Goal: Task Accomplishment & Management: Manage account settings

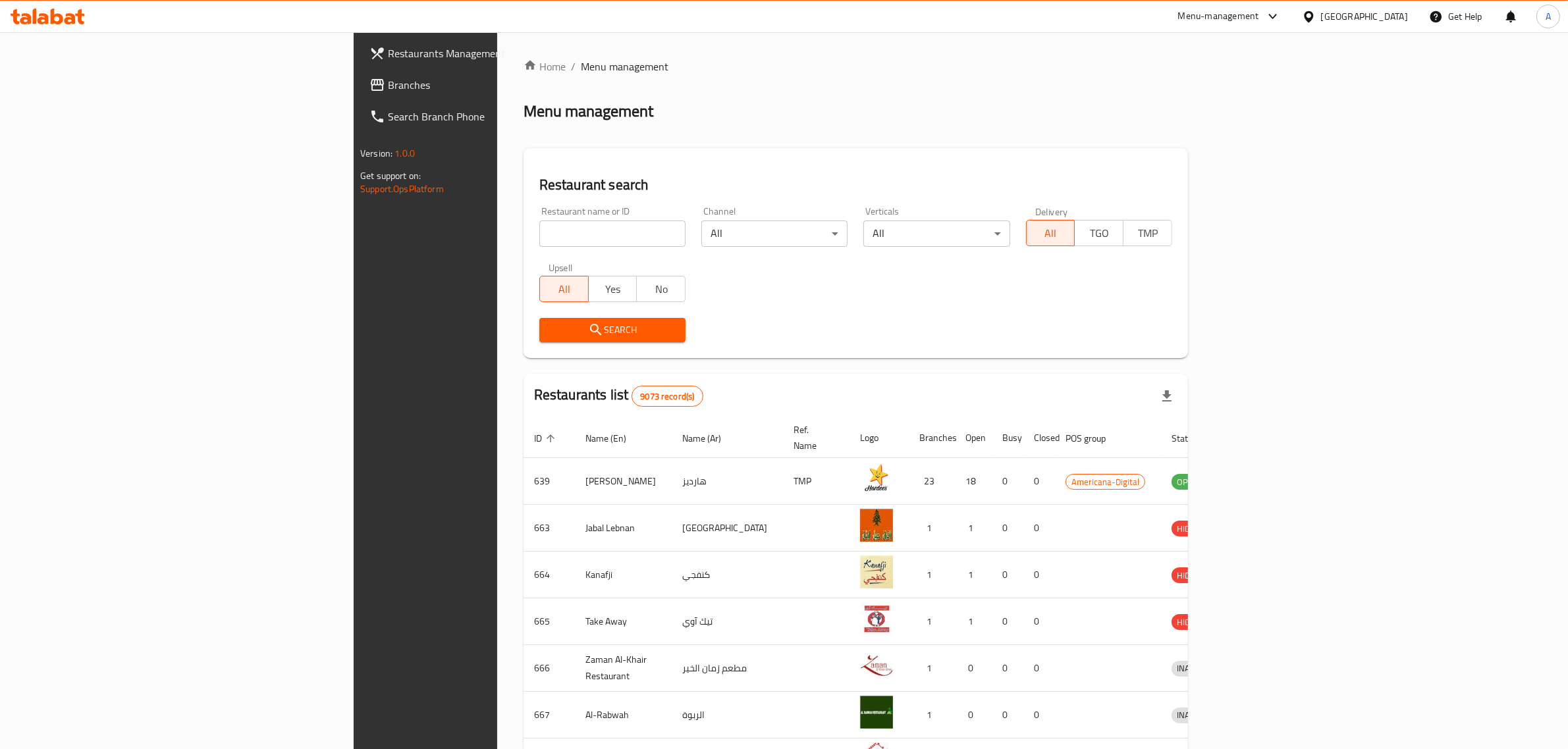
click at [1321, 21] on div at bounding box center [1312, 17] width 19 height 15
type input "e"
click at [1302, 107] on div "[GEOGRAPHIC_DATA]" at bounding box center [1309, 105] width 197 height 30
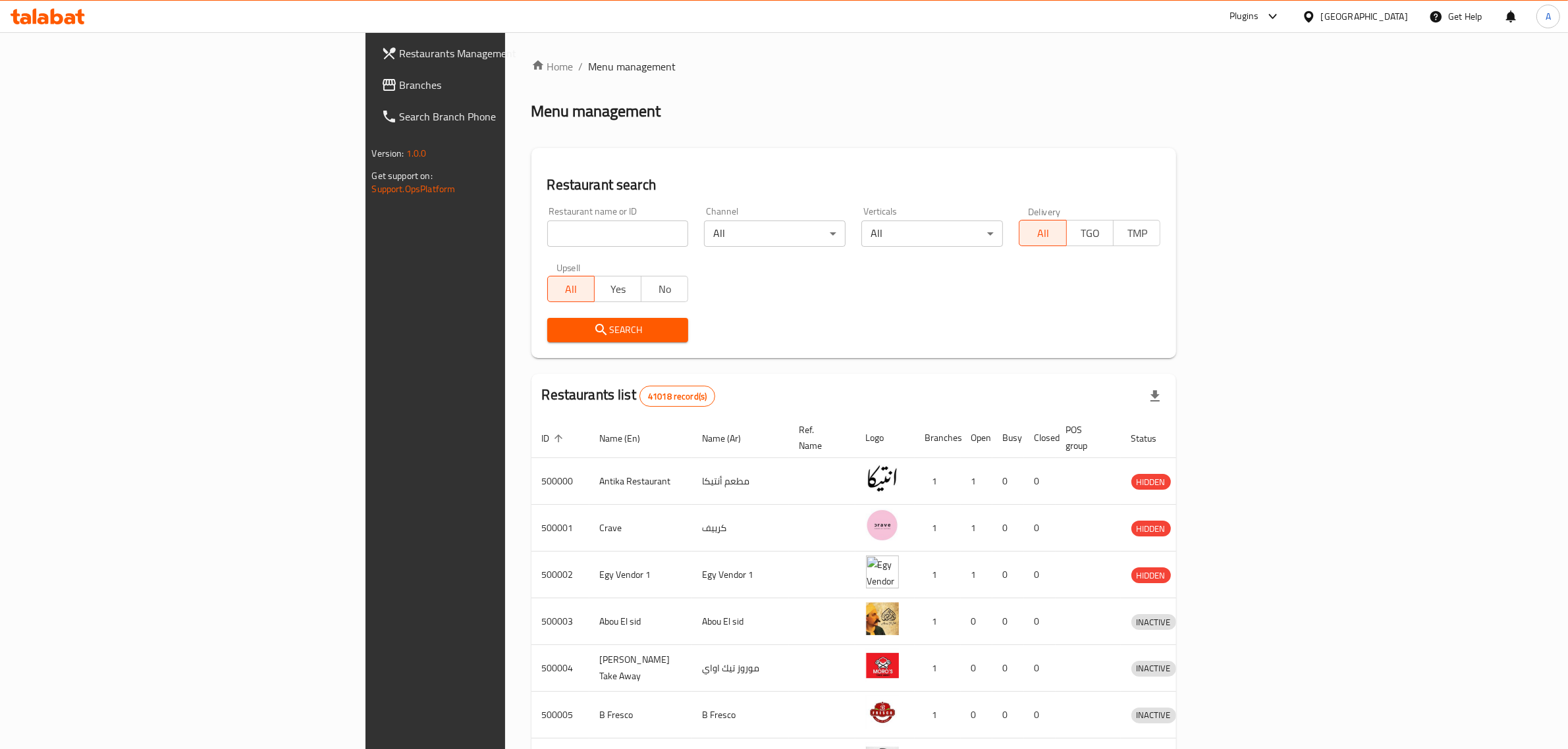
click at [400, 89] on span "Branches" at bounding box center [508, 85] width 217 height 15
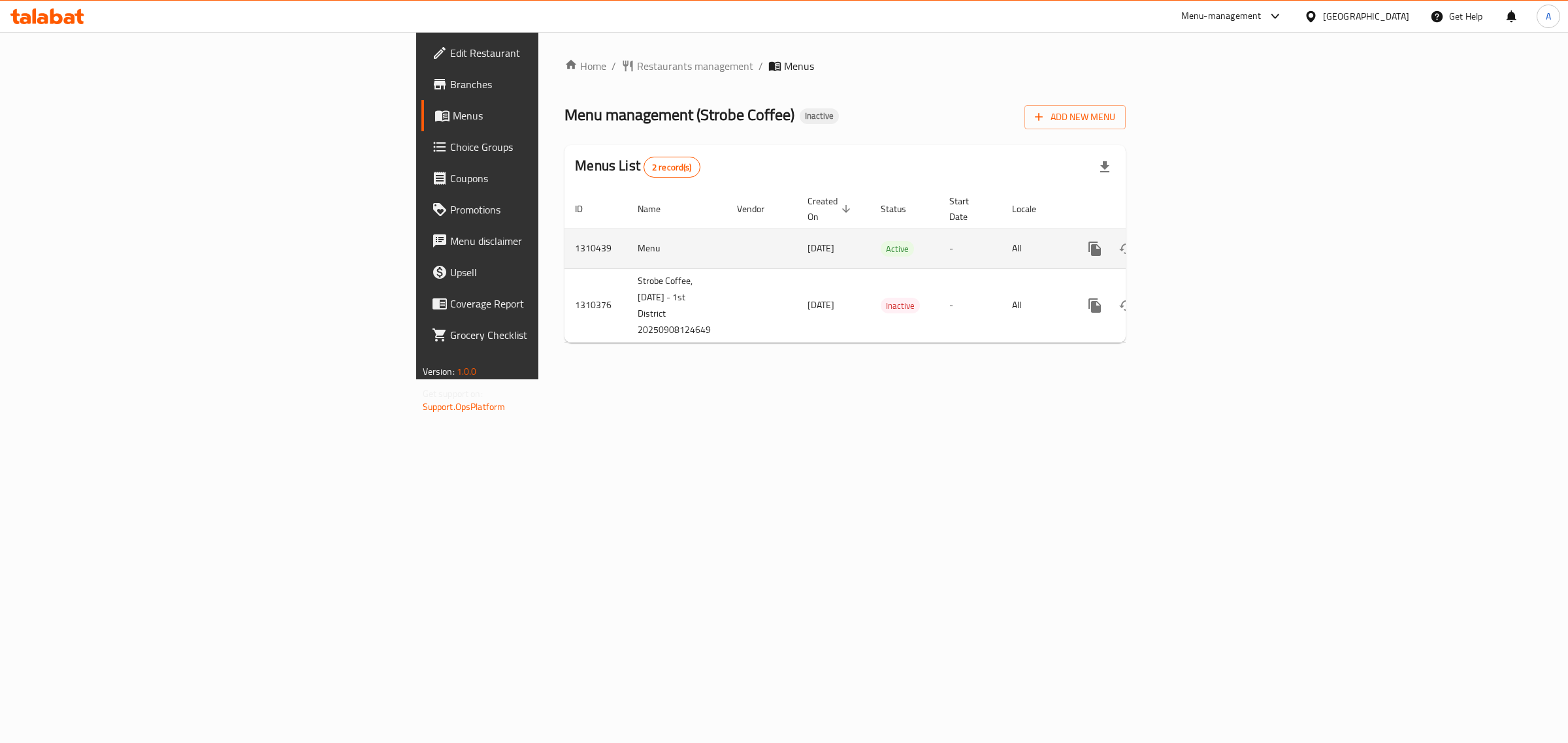
click at [1197, 241] on icon "enhanced table" at bounding box center [1189, 248] width 15 height 15
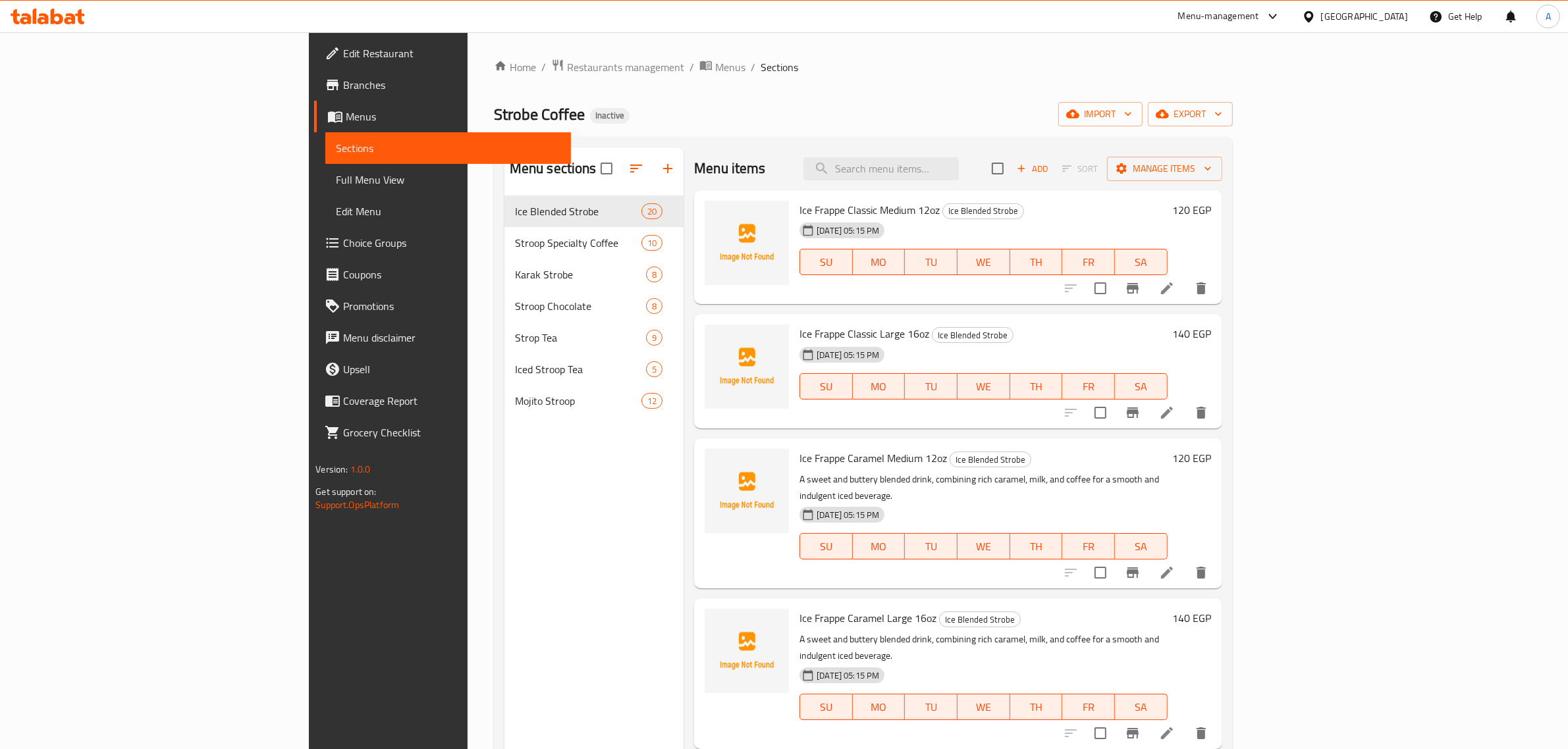
click at [504, 511] on div "Menu sections Ice Blended Strobe 20 Stroop Specialty Coffee 10 Karak Strobe 8 S…" at bounding box center [593, 522] width 179 height 749
click at [748, 82] on div "Home / Restaurants management / Menus / Sections Strobe Coffee Inactive import …" at bounding box center [864, 483] width 739 height 848
click at [1132, 119] on span "import" at bounding box center [1101, 114] width 63 height 16
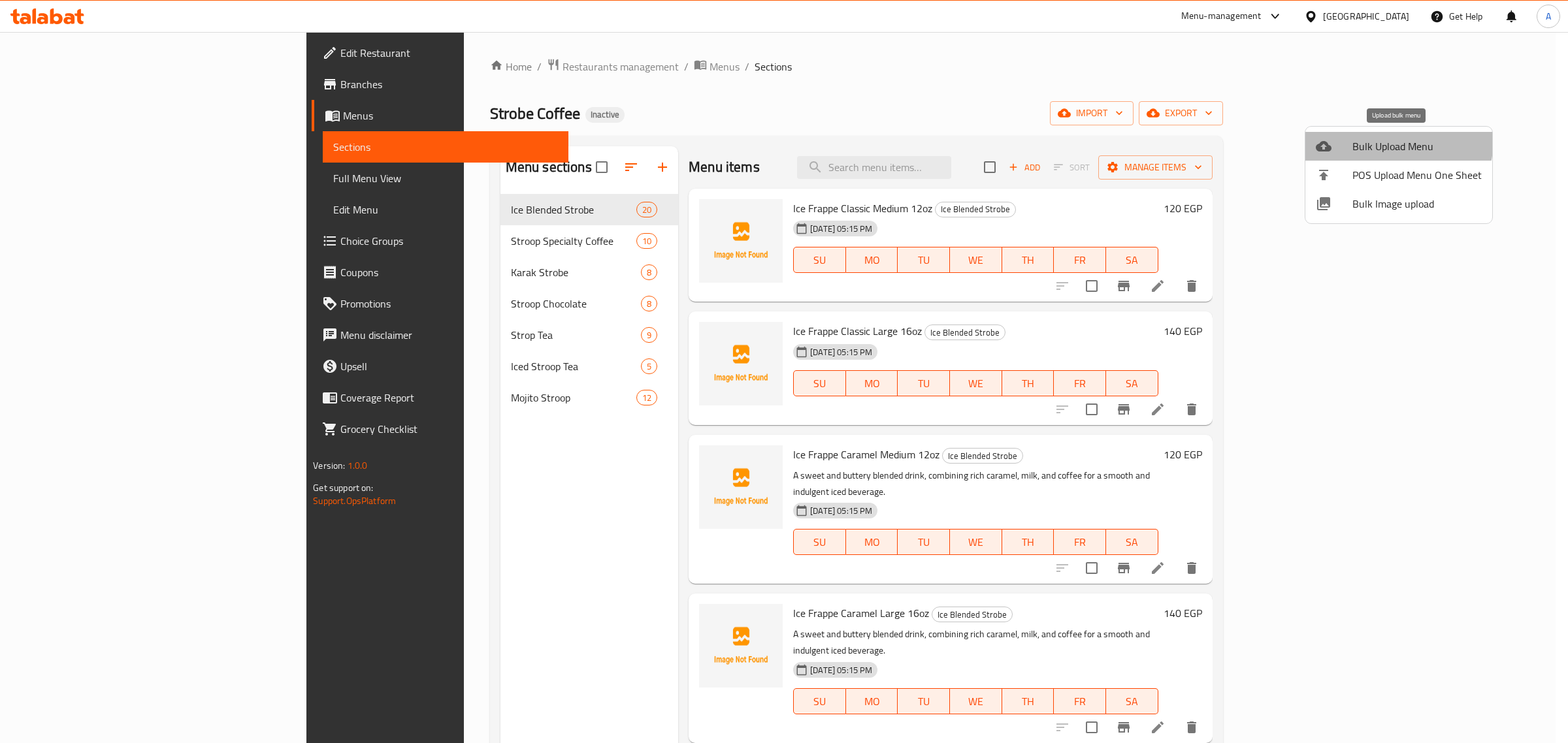
click at [1372, 139] on span "Bulk Upload Menu" at bounding box center [1417, 146] width 129 height 15
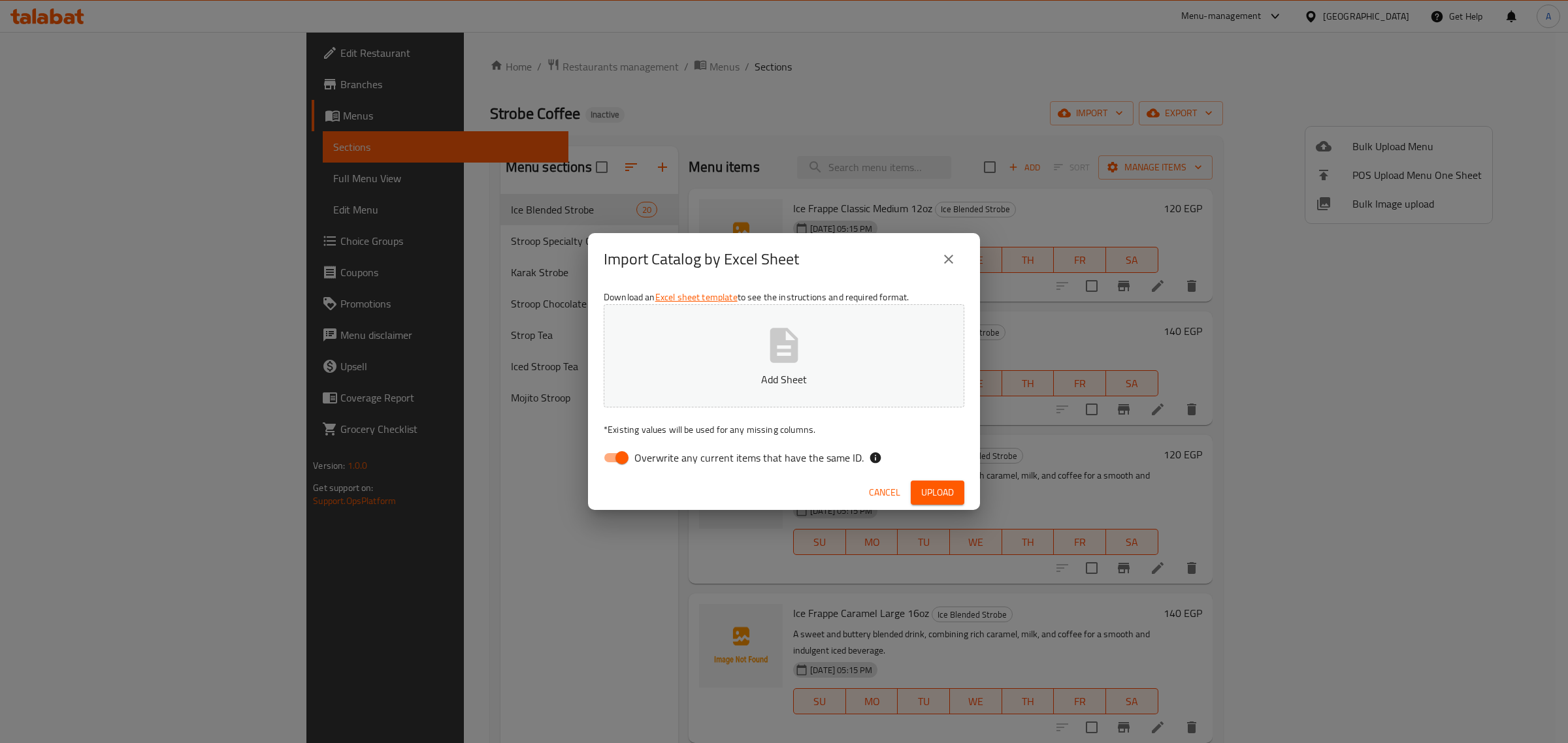
click at [698, 451] on span "Overwrite any current items that have the same ID." at bounding box center [749, 457] width 229 height 15
click at [659, 451] on input "Overwrite any current items that have the same ID." at bounding box center [622, 458] width 74 height 25
checkbox input "false"
click at [727, 334] on button "Add Sheet" at bounding box center [784, 355] width 361 height 103
click at [944, 487] on span "Upload" at bounding box center [938, 493] width 33 height 16
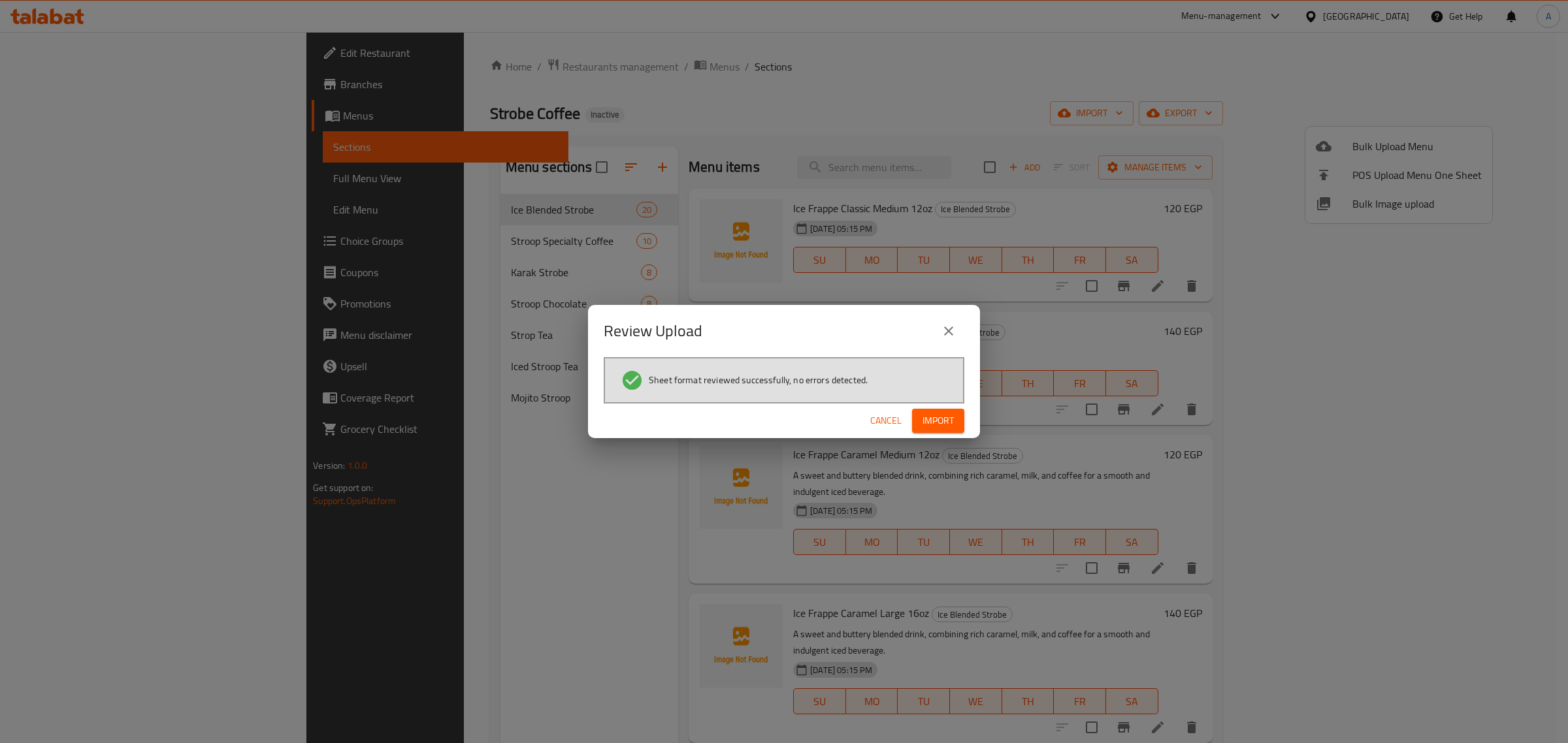
click at [933, 426] on span "Import" at bounding box center [938, 420] width 31 height 16
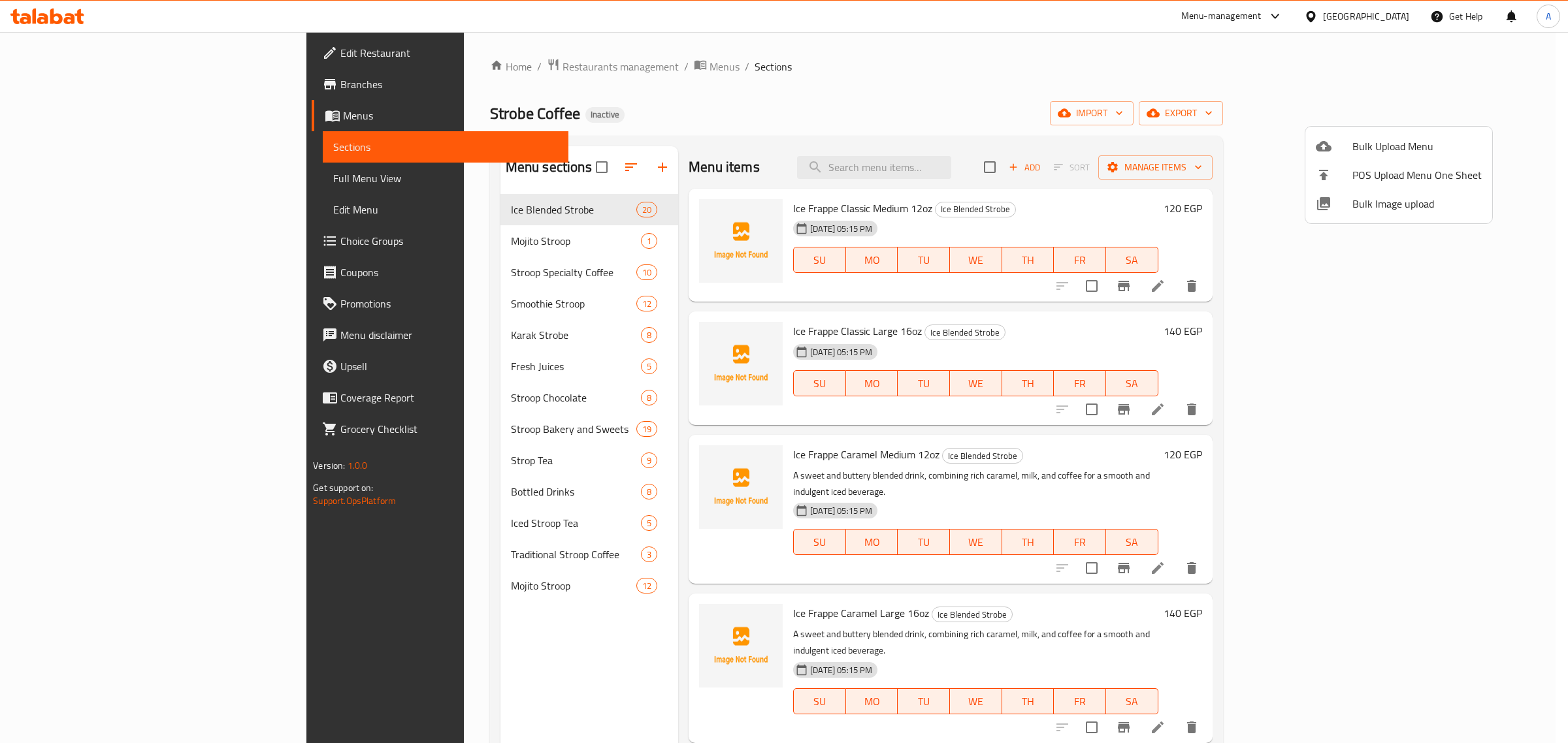
click at [400, 242] on div at bounding box center [784, 372] width 1568 height 743
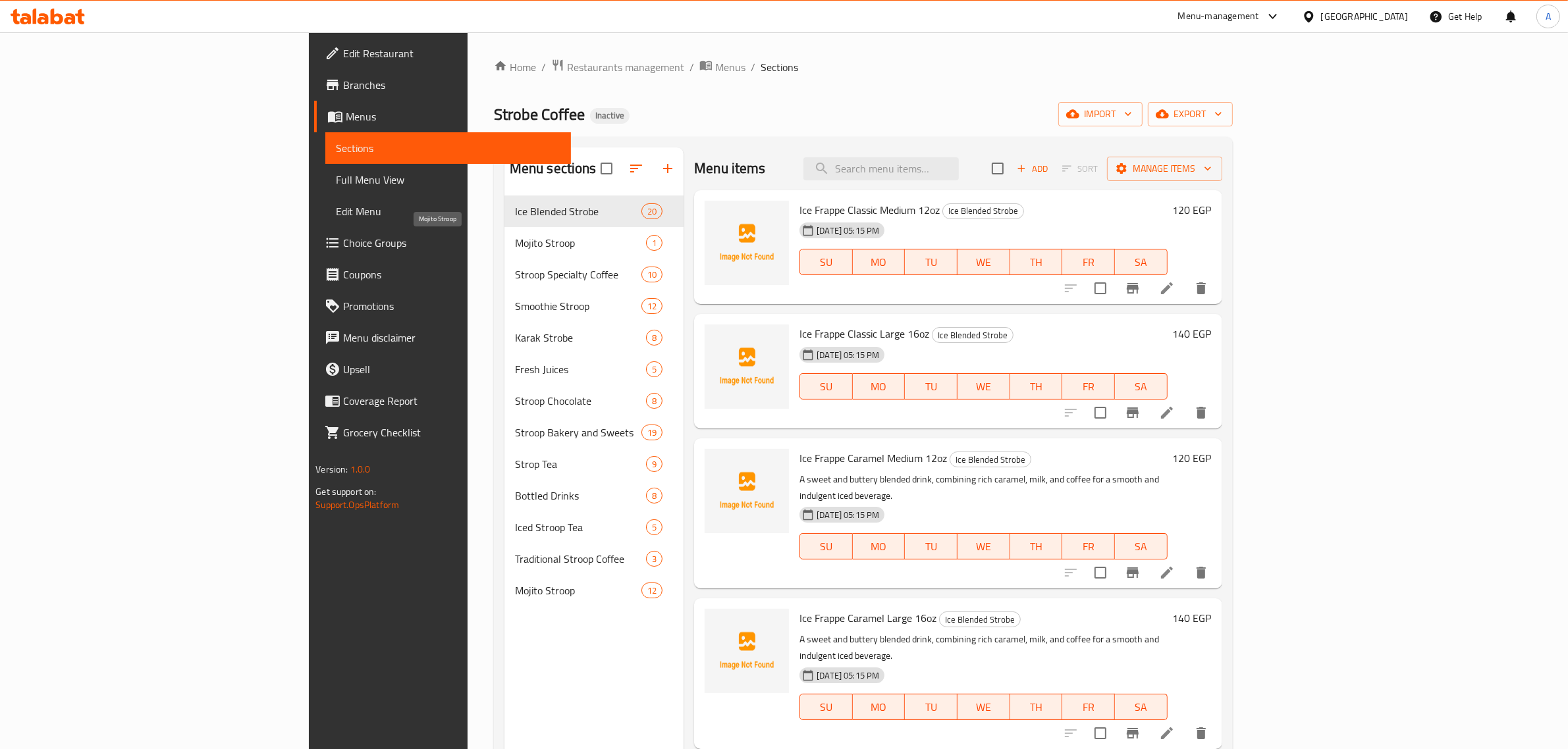
click at [515, 244] on span "Mojito Stroop" at bounding box center [581, 242] width 131 height 15
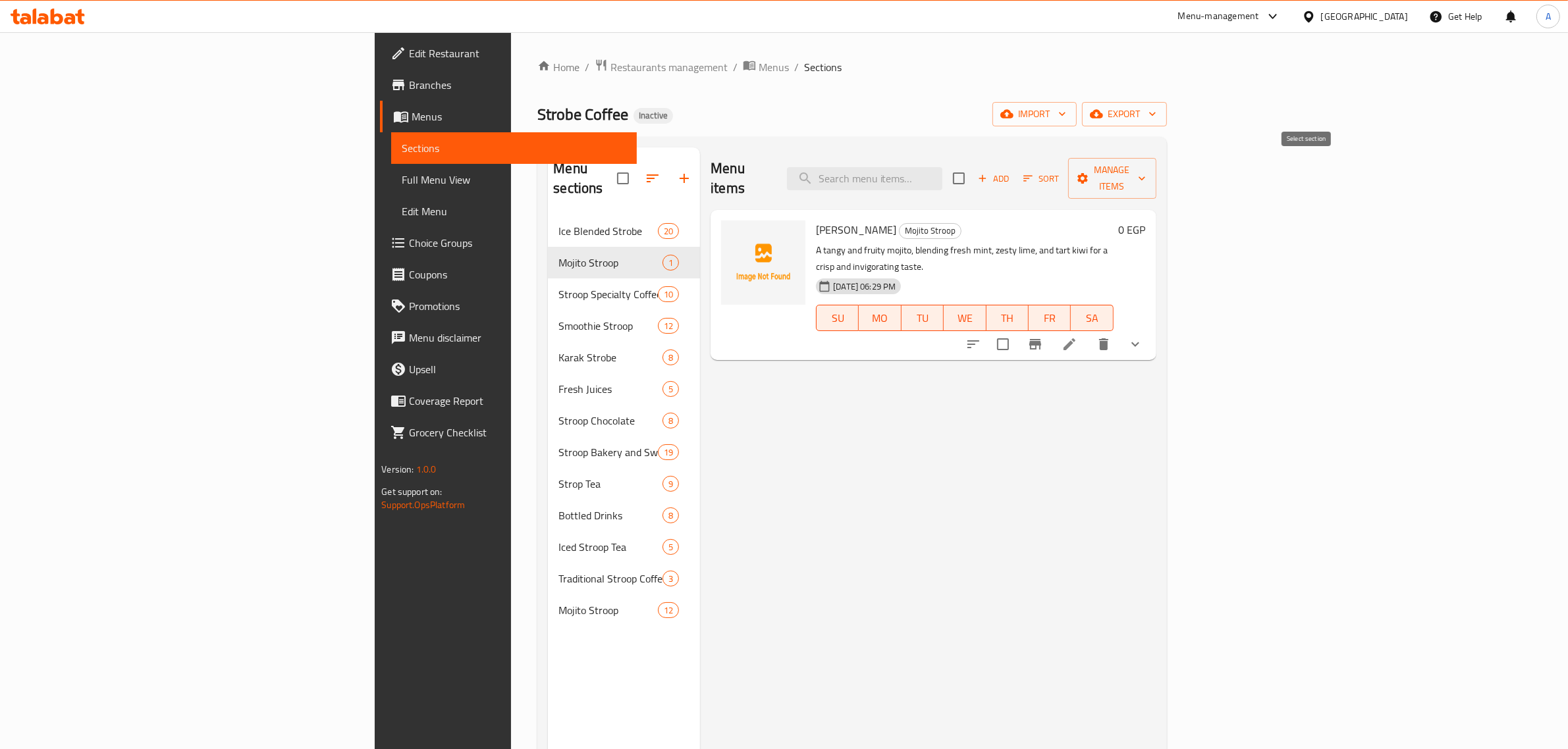
click at [973, 169] on input "checkbox" at bounding box center [959, 179] width 28 height 28
checkbox input "true"
click at [1146, 170] on span "Manage items" at bounding box center [1112, 178] width 67 height 33
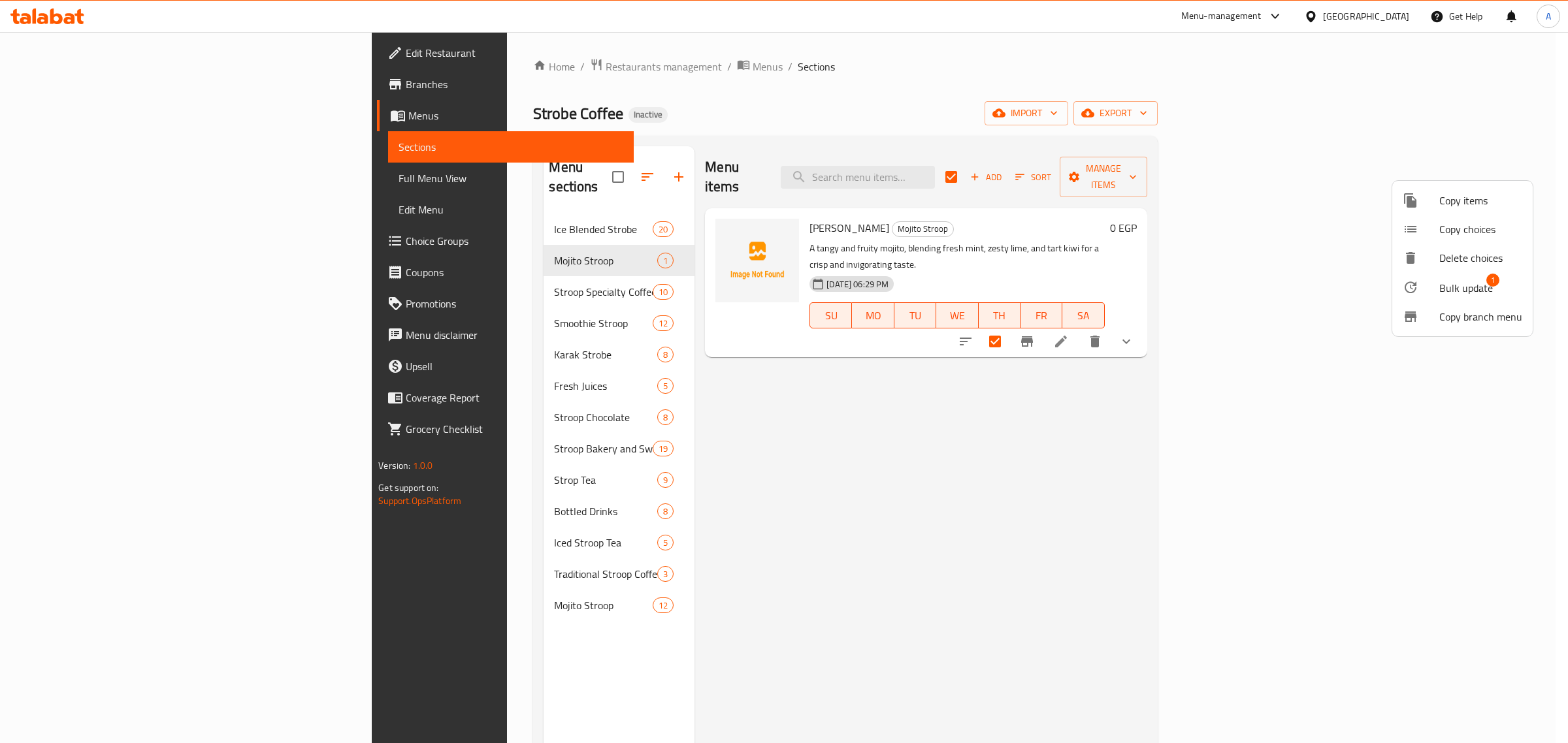
click at [1477, 282] on span "Bulk update" at bounding box center [1466, 288] width 53 height 15
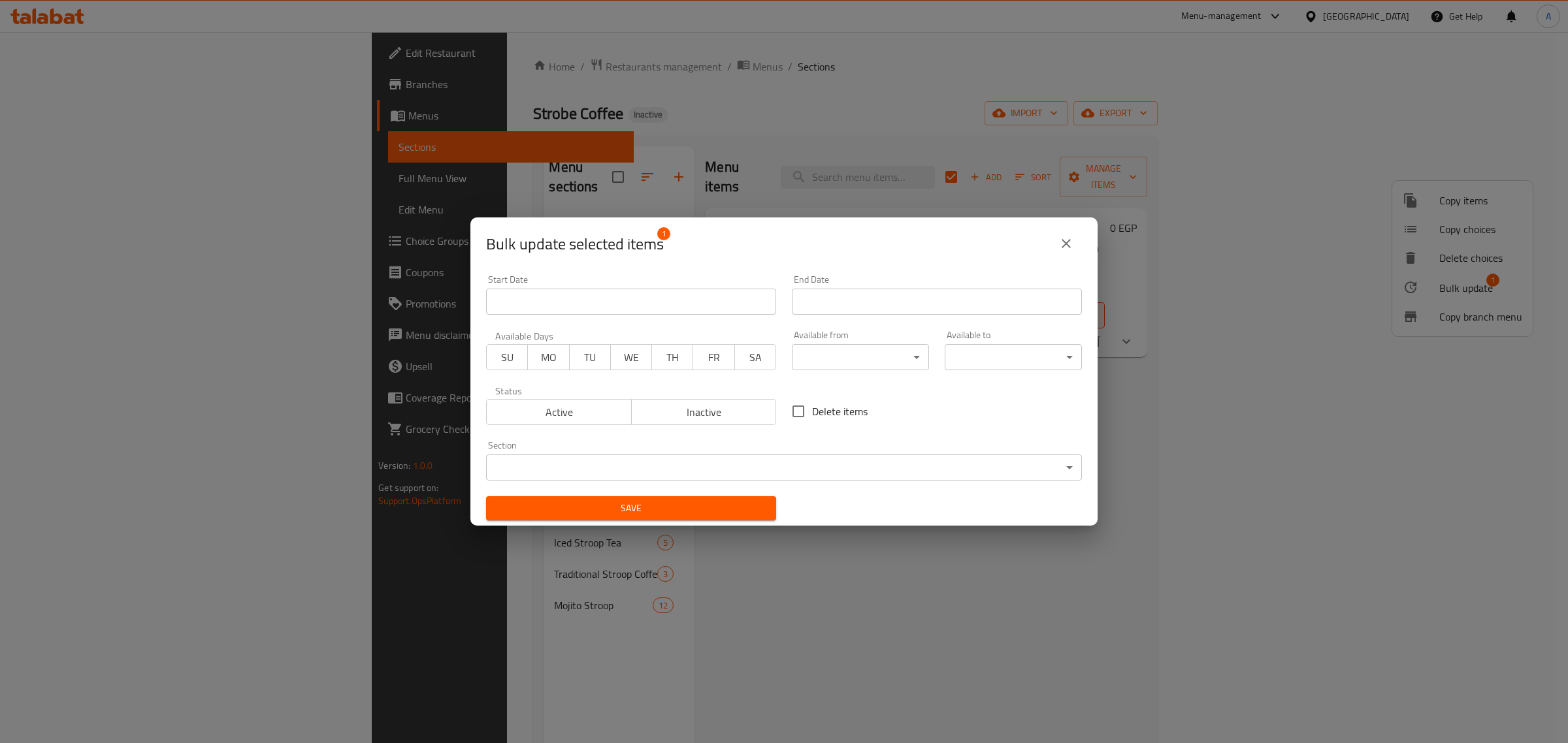
click at [754, 471] on body "​ Menu-management Egypt Get Help A Edit Restaurant Branches Menus Sections Full…" at bounding box center [784, 388] width 1568 height 711
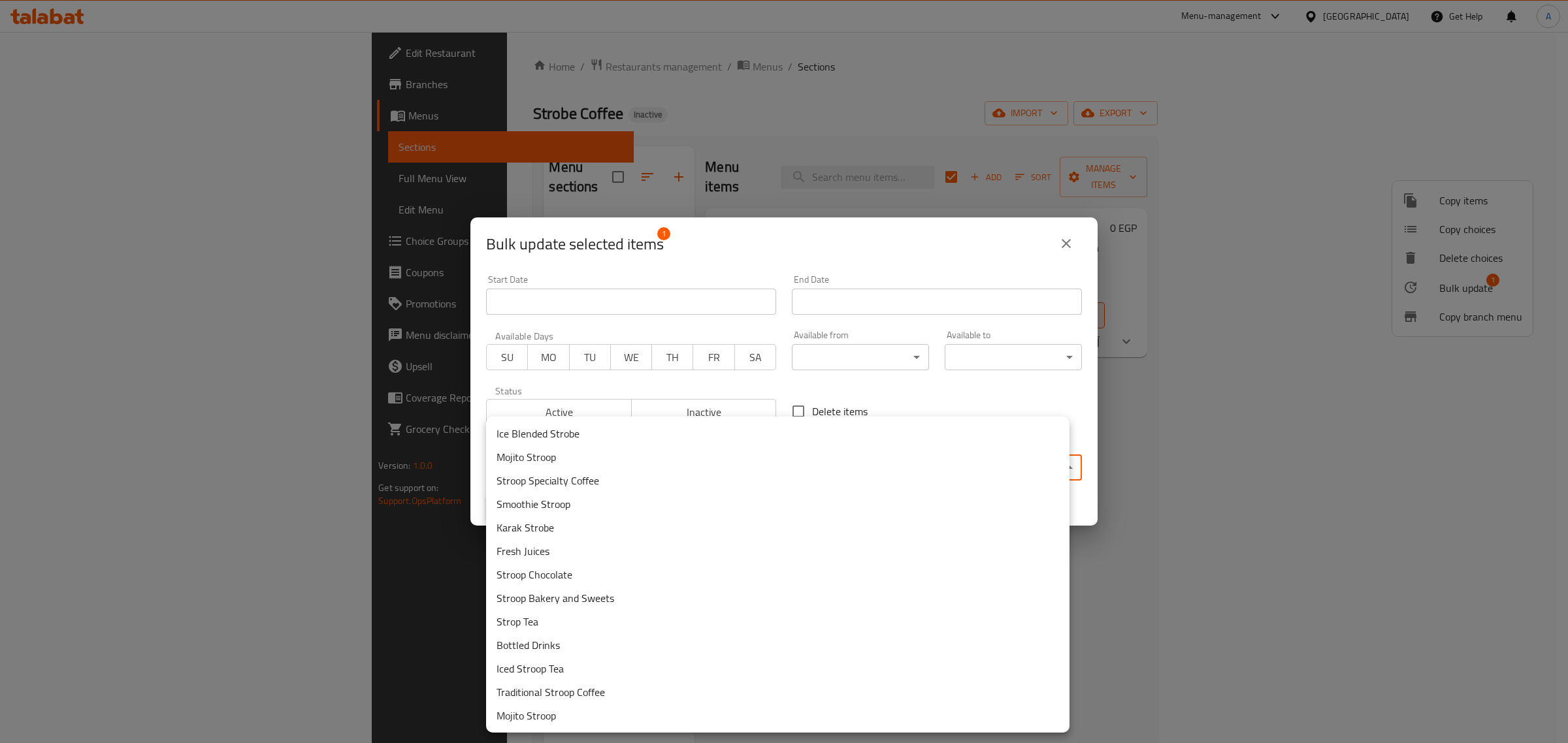
click at [549, 718] on li "Mojito Stroop" at bounding box center [778, 716] width 584 height 23
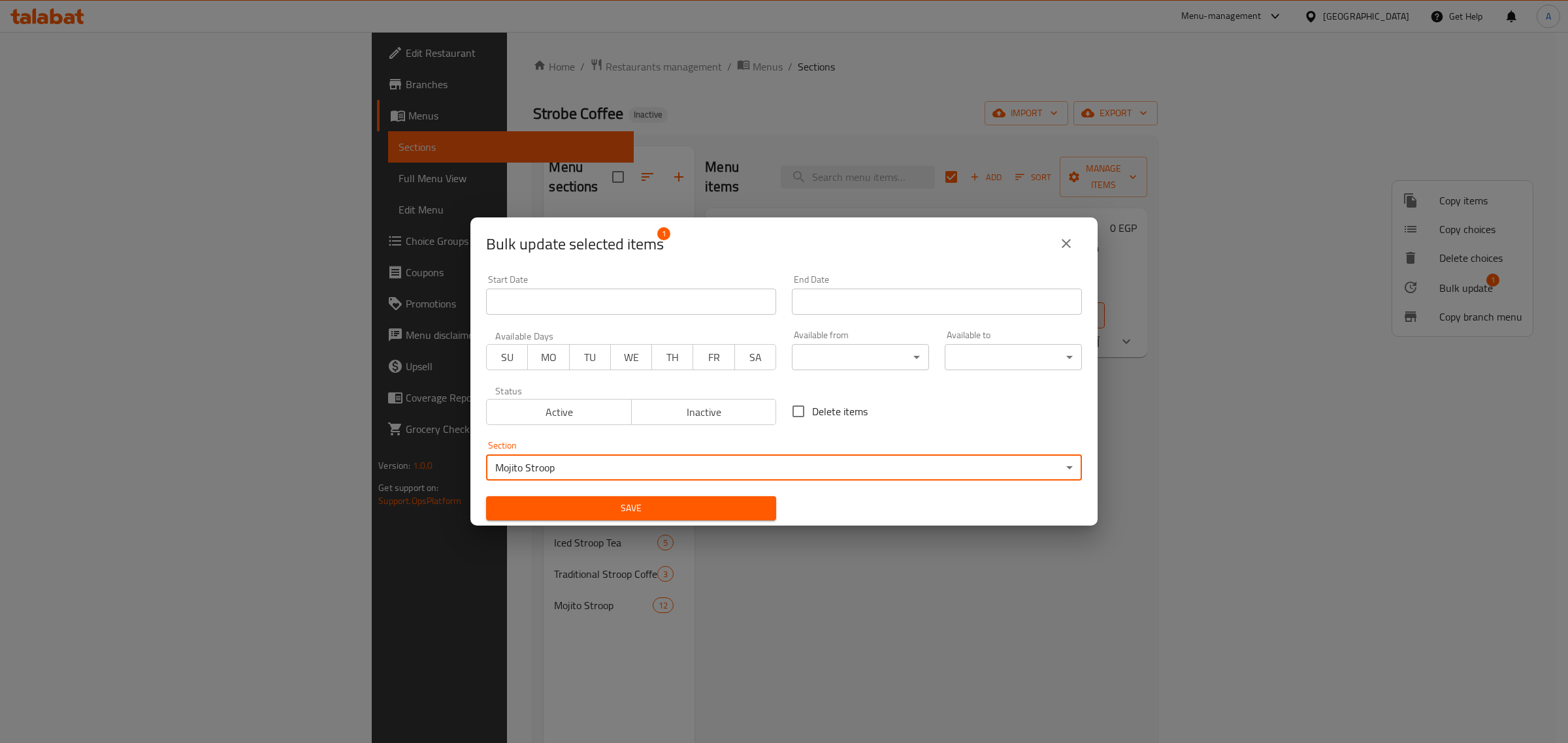
click at [687, 504] on span "Save" at bounding box center [631, 508] width 269 height 16
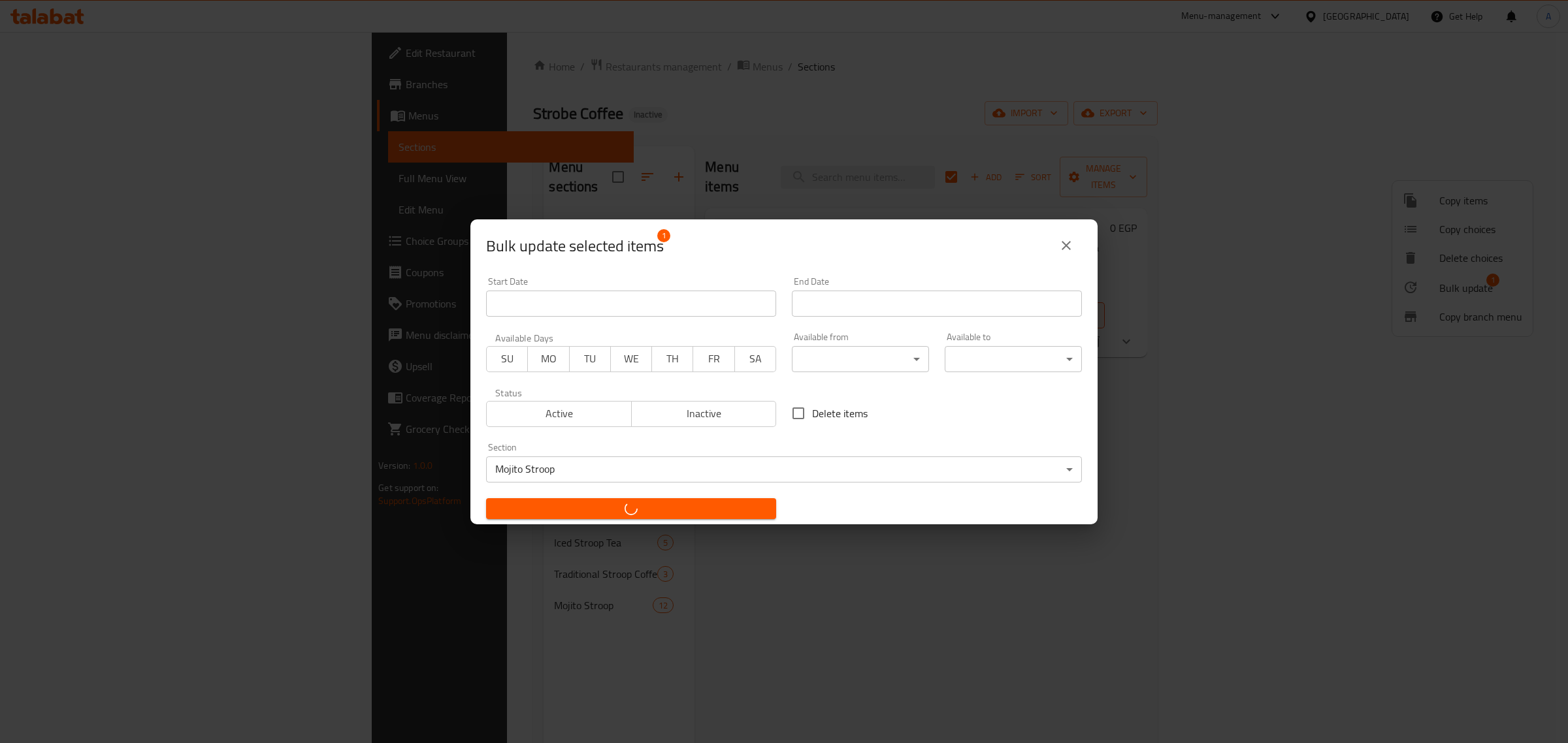
checkbox input "false"
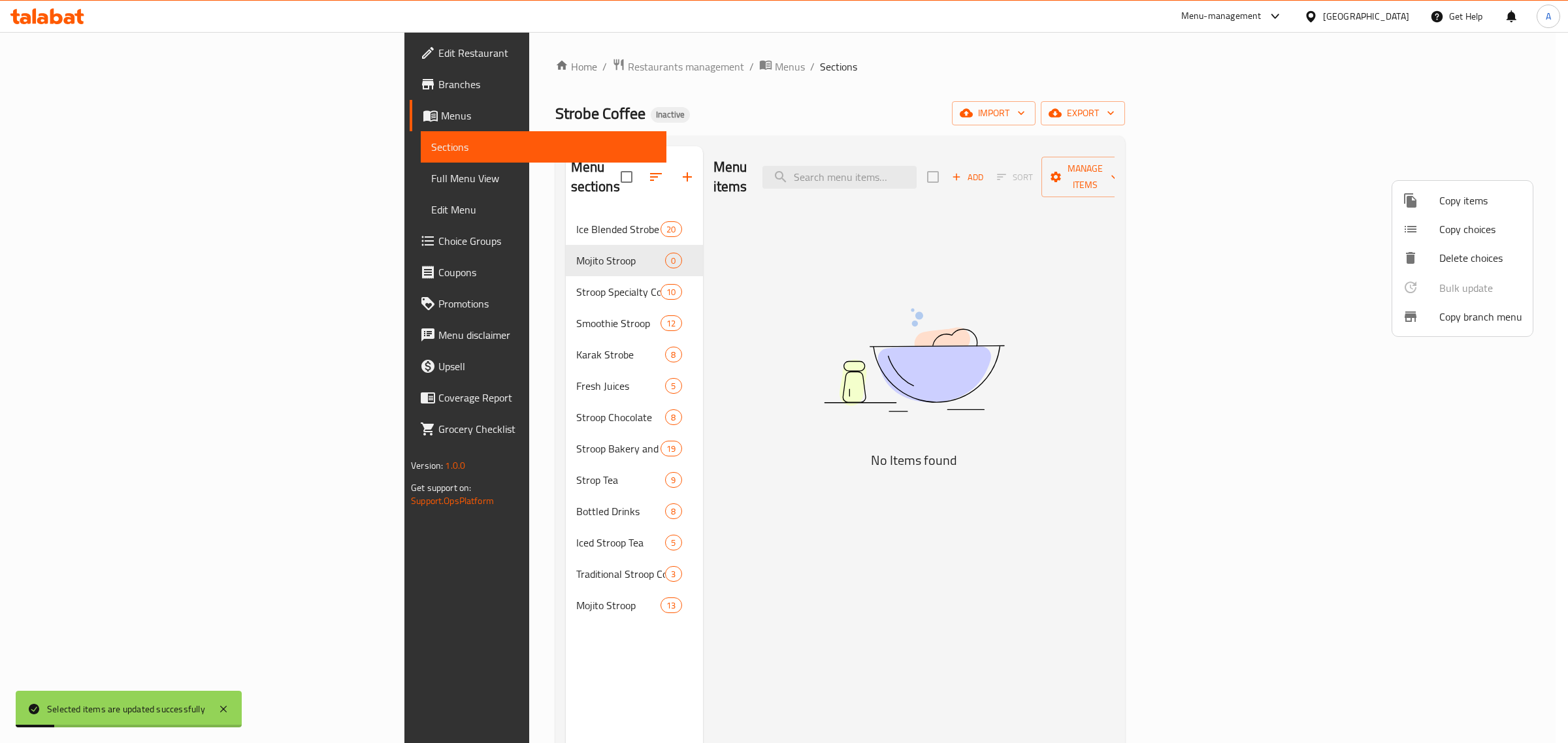
click at [756, 337] on div at bounding box center [784, 372] width 1568 height 743
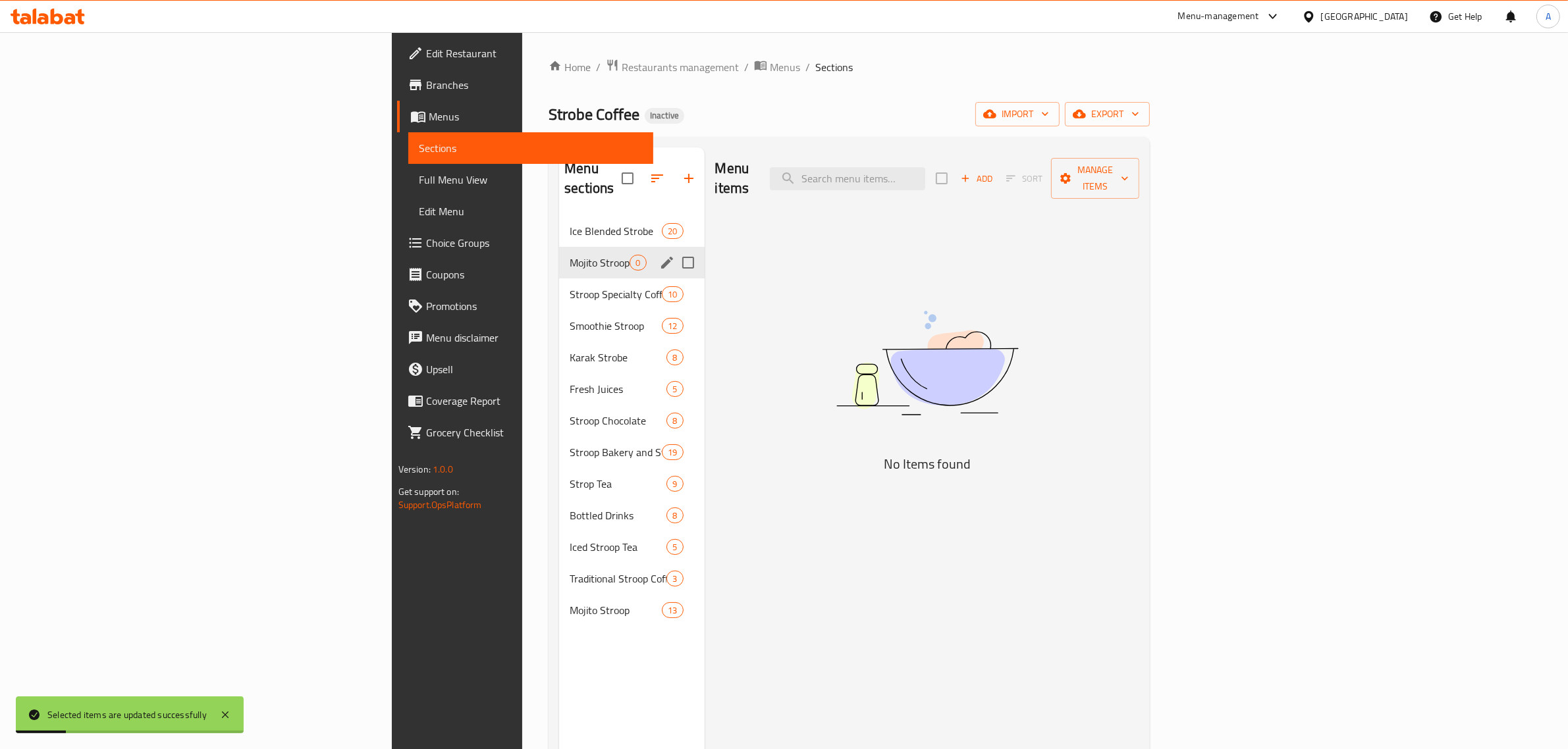
click at [570, 255] on span "Mojito Stroop" at bounding box center [599, 262] width 60 height 15
click at [674, 249] on input "Menu sections" at bounding box center [688, 263] width 28 height 28
checkbox input "true"
click at [634, 163] on button "button" at bounding box center [649, 178] width 32 height 32
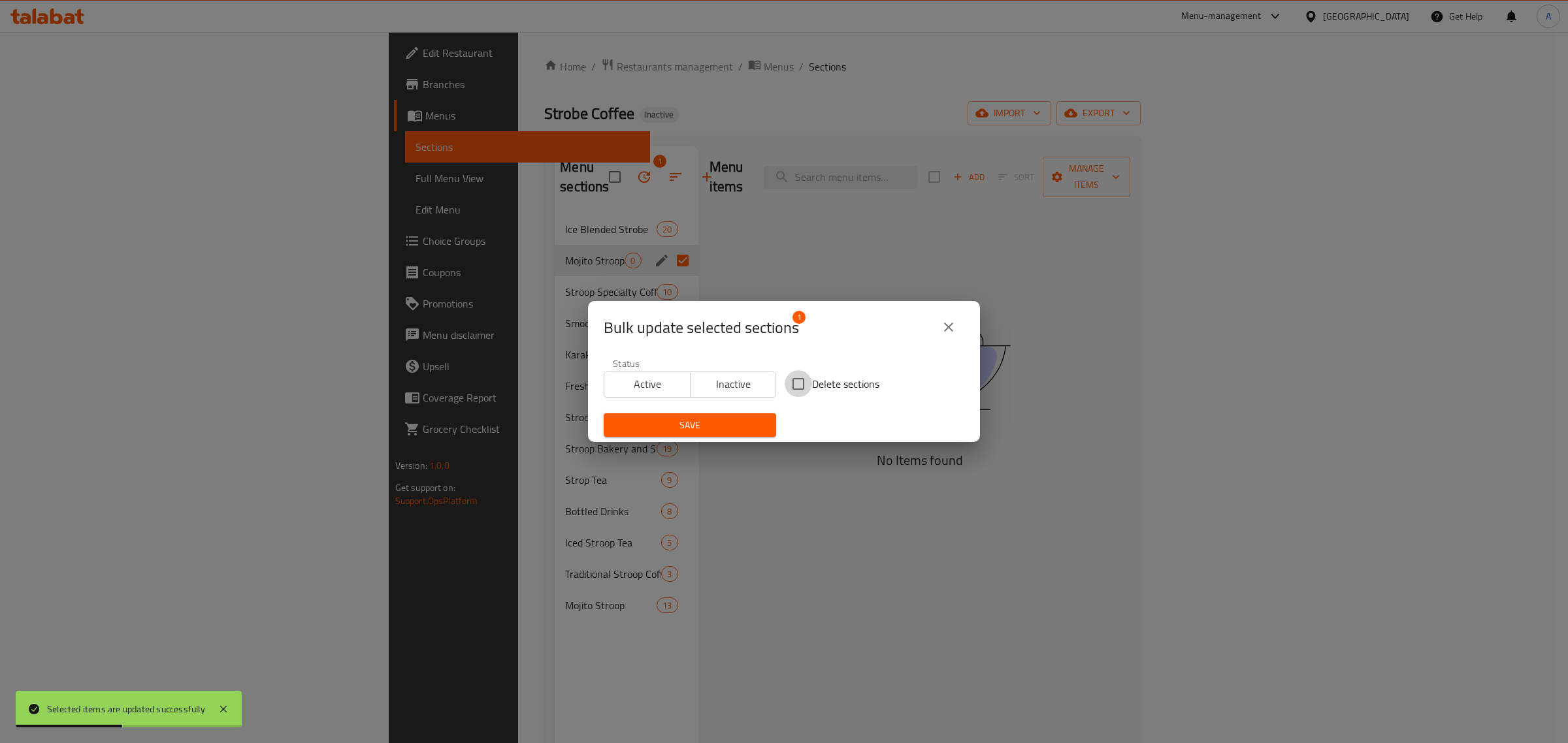
click at [801, 377] on input "Delete sections" at bounding box center [799, 384] width 28 height 28
checkbox input "true"
click at [735, 415] on button "Save" at bounding box center [690, 425] width 172 height 24
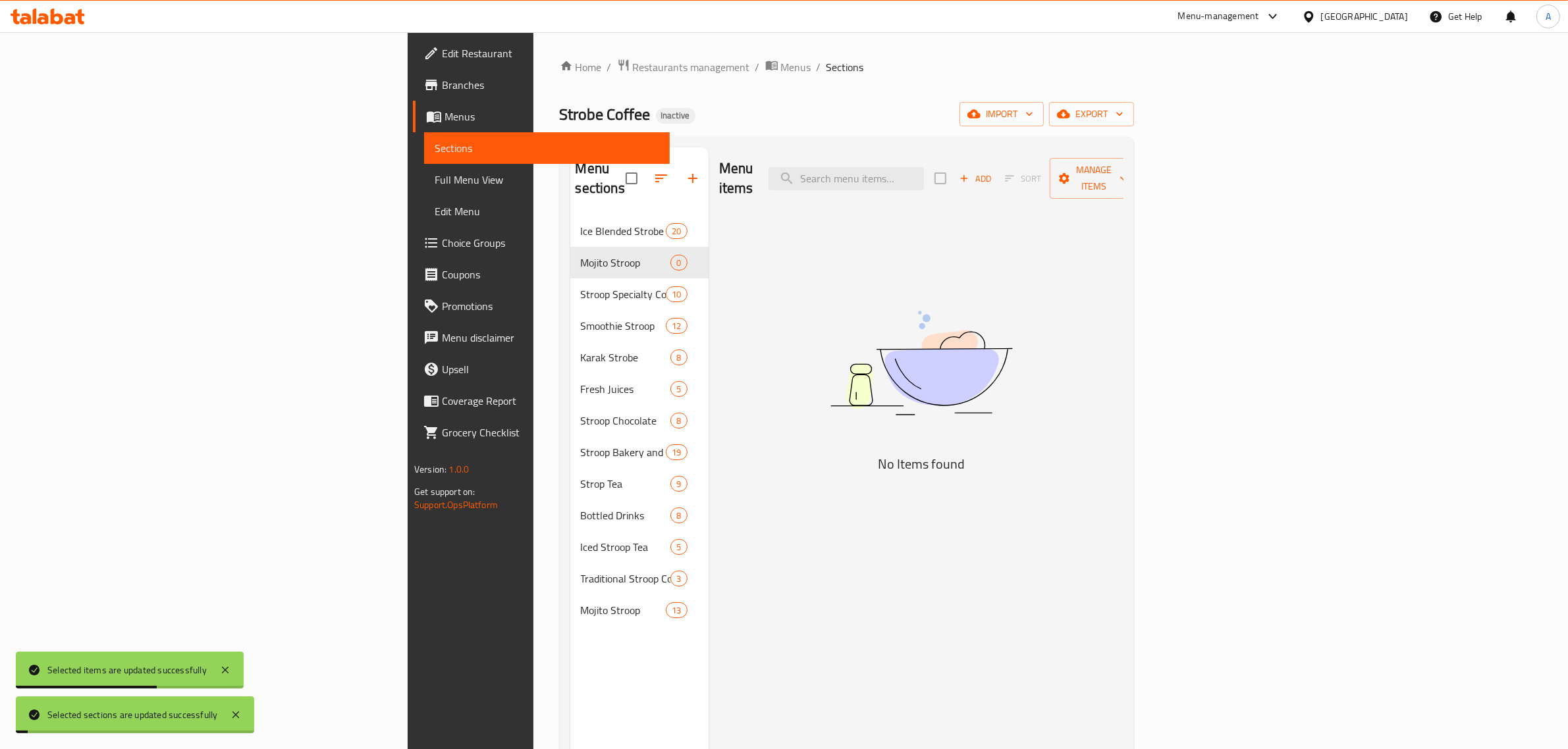
click at [752, 280] on div "Menu items Add Sort Manage items No Items found" at bounding box center [917, 522] width 415 height 749
click at [774, 284] on div "Menu items Add Sort Manage items No Items found" at bounding box center [917, 522] width 415 height 749
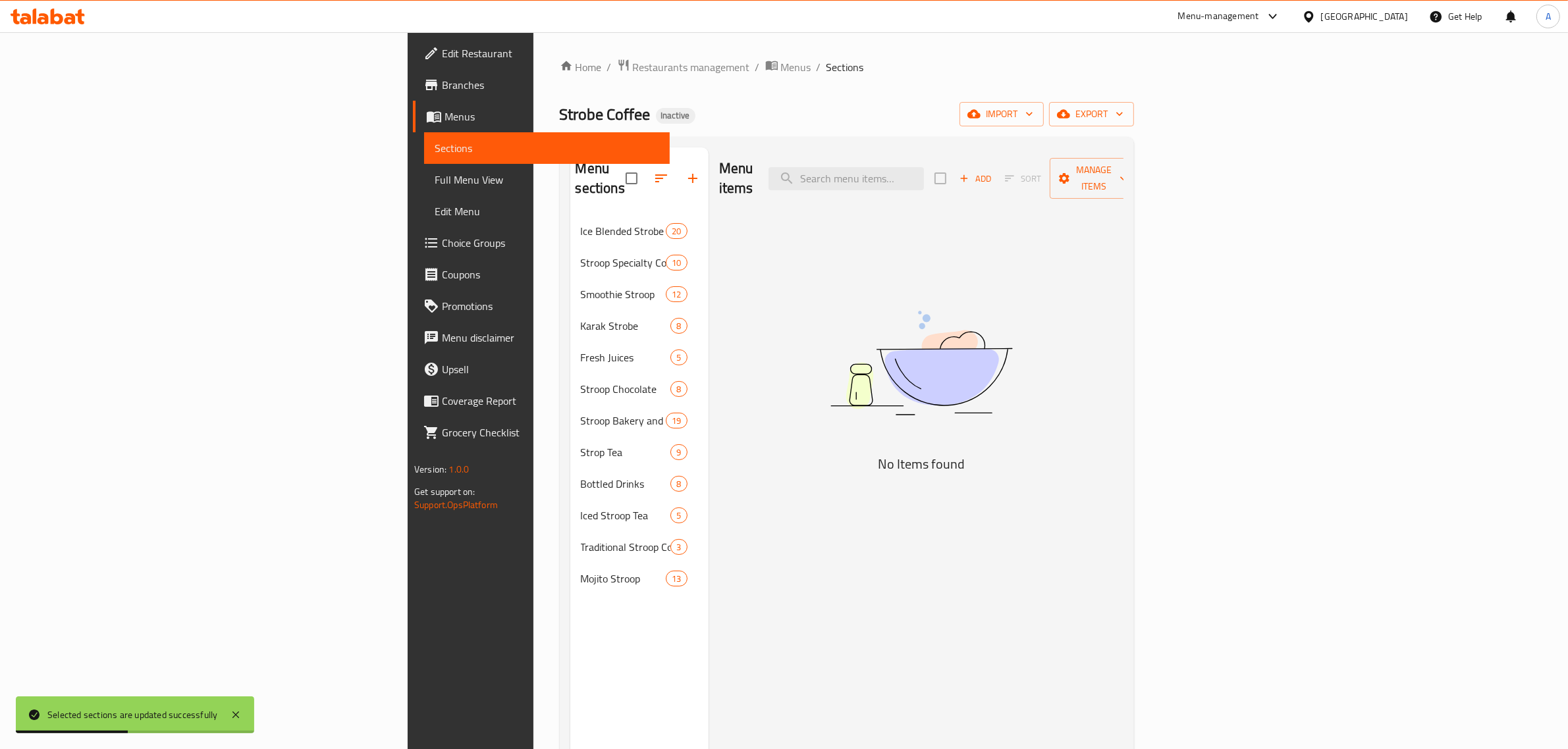
click at [723, 285] on div "Menu items Add Sort Manage items No Items found" at bounding box center [917, 522] width 415 height 749
click at [707, 133] on div "Home / Restaurants management / Menus / Sections Strobe Coffee Inactive import …" at bounding box center [847, 483] width 574 height 848
click at [435, 178] on span "Full Menu View" at bounding box center [547, 180] width 225 height 15
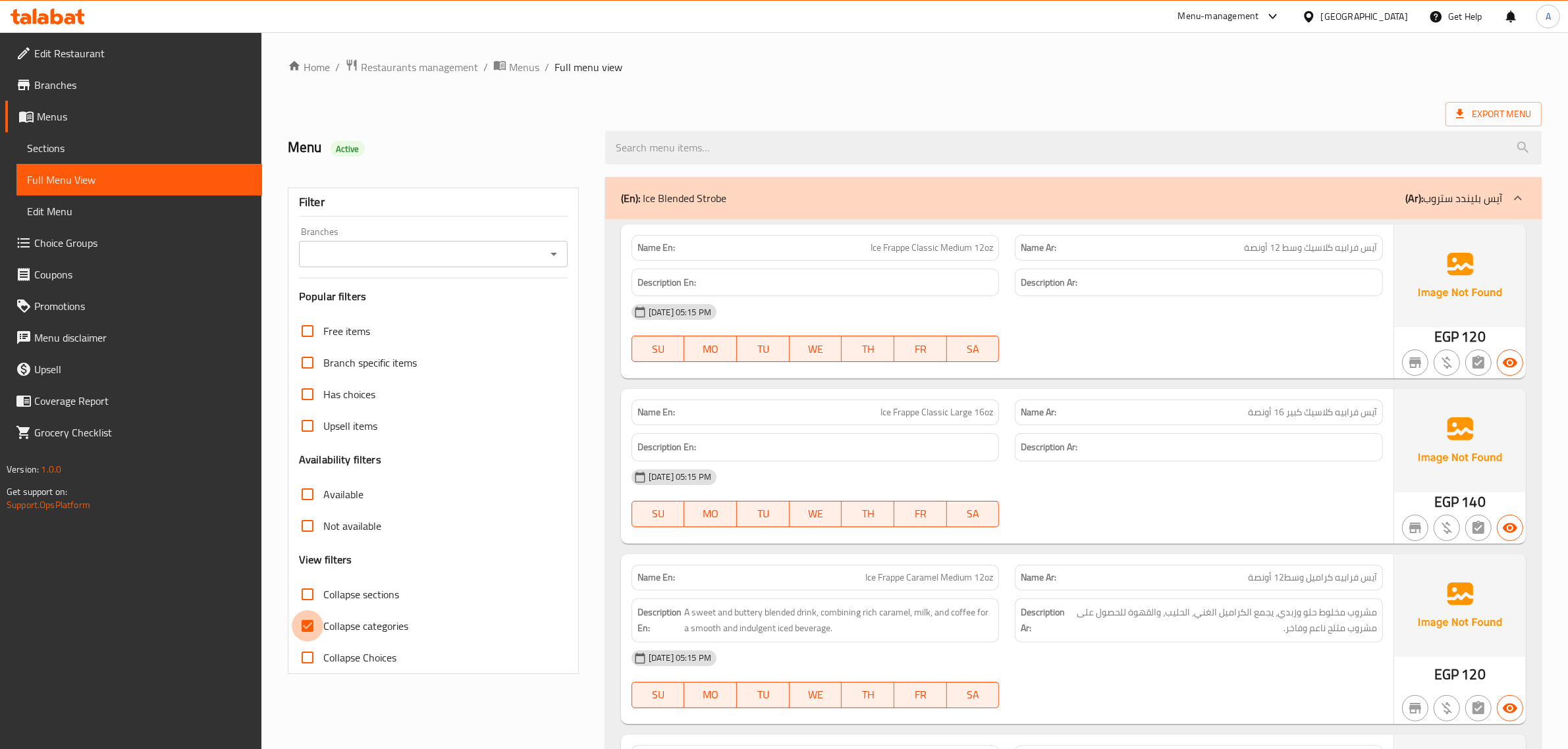
click at [308, 617] on input "Collapse categories" at bounding box center [307, 625] width 32 height 32
checkbox input "false"
click at [791, 66] on ol "Home / Restaurants management / Menus / Full menu view" at bounding box center [915, 67] width 1254 height 17
click at [720, 63] on ol "Home / Restaurants management / Menus / Full menu view" at bounding box center [915, 67] width 1254 height 17
click at [322, 593] on input "Collapse sections" at bounding box center [307, 594] width 32 height 32
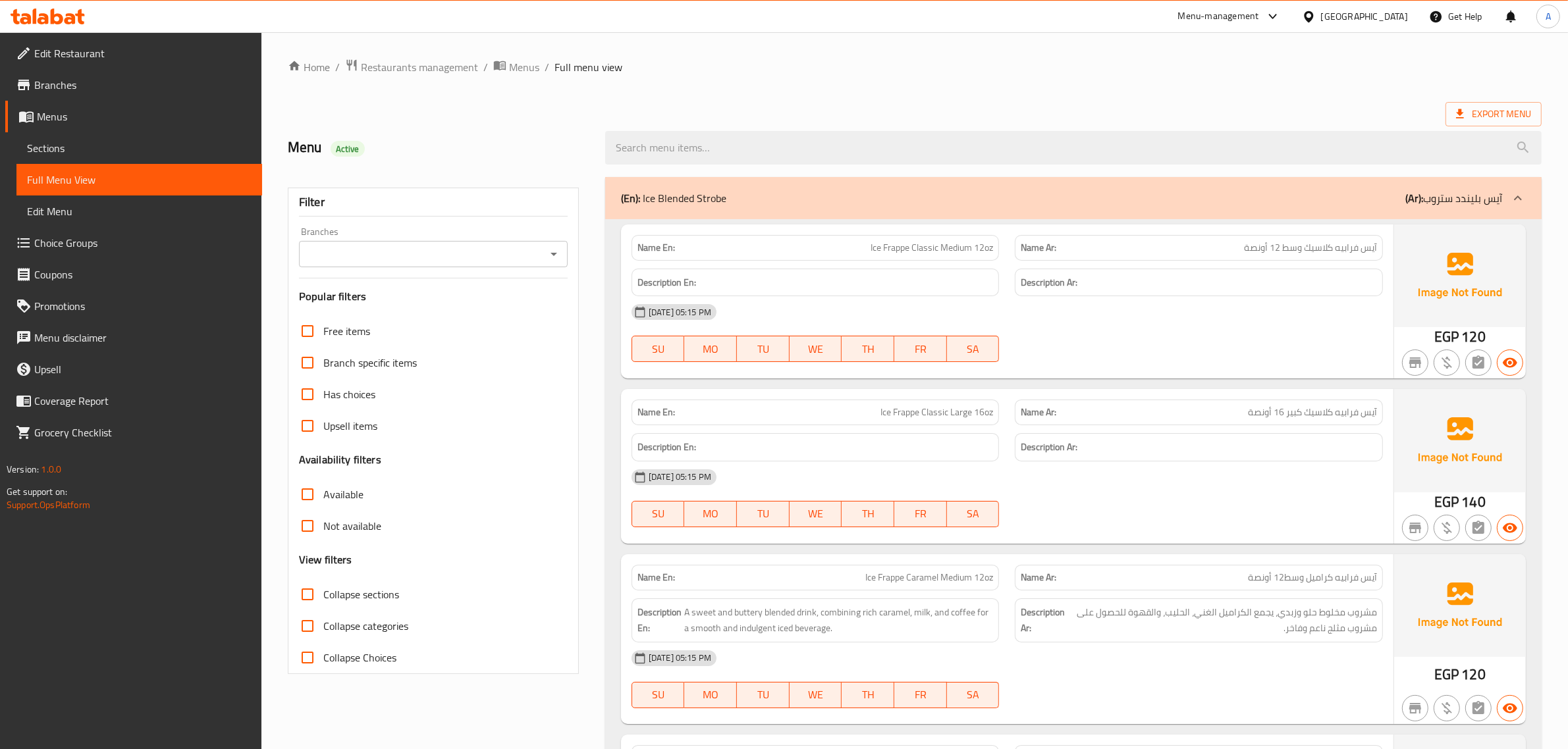
checkbox input "true"
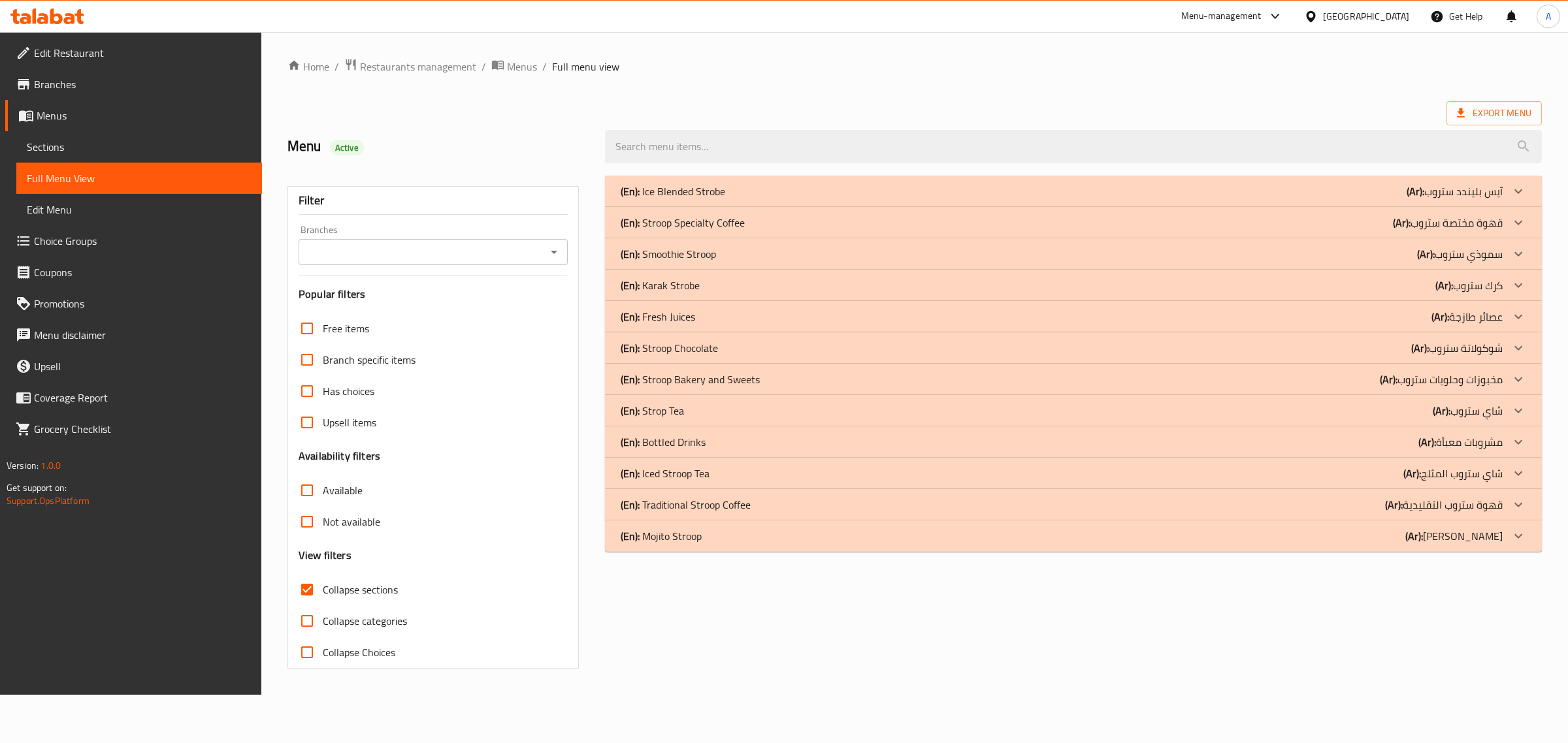
click at [717, 547] on div "(En): Mojito Stroop (Ar): موهيتو ستروب" at bounding box center [1074, 536] width 937 height 31
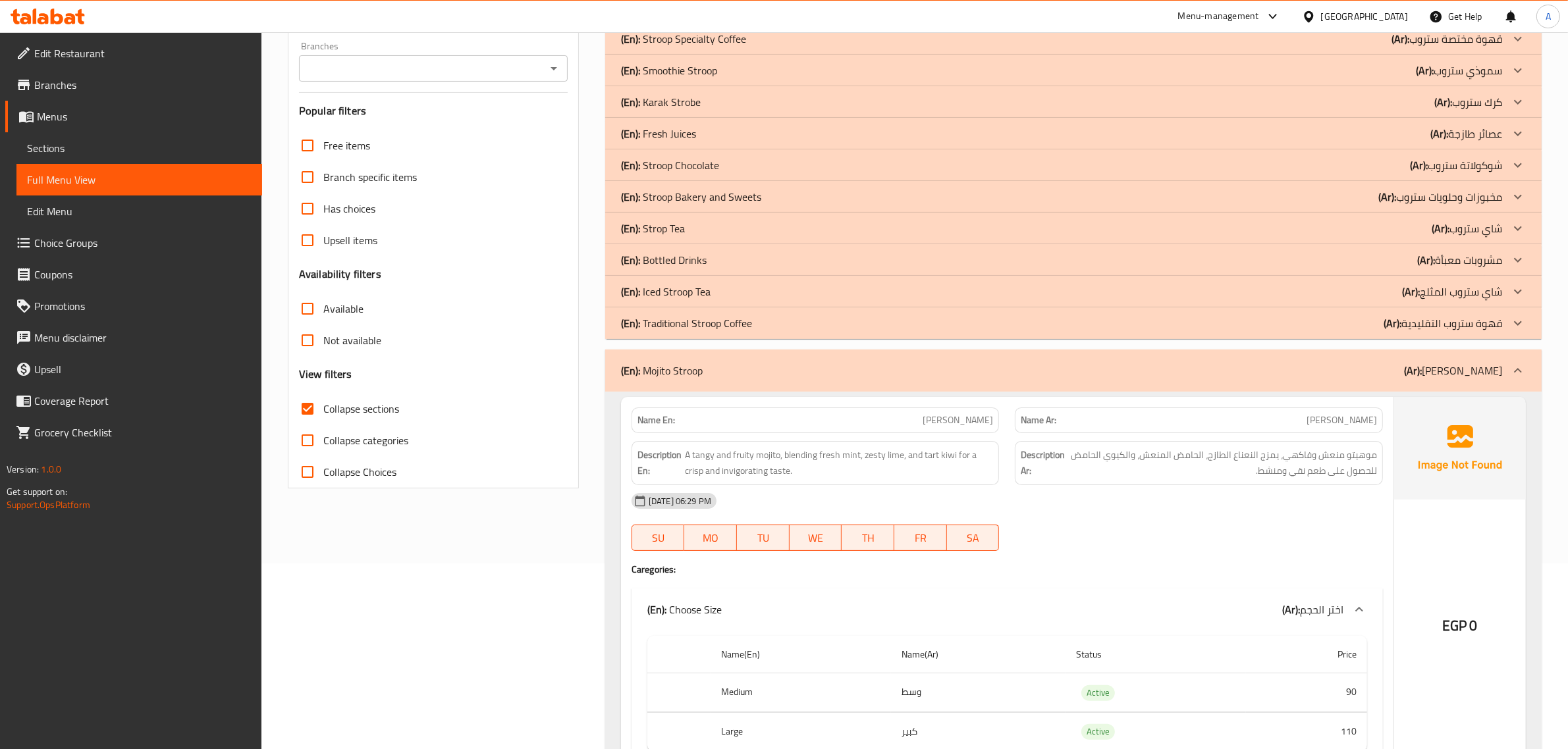
scroll to position [165, 0]
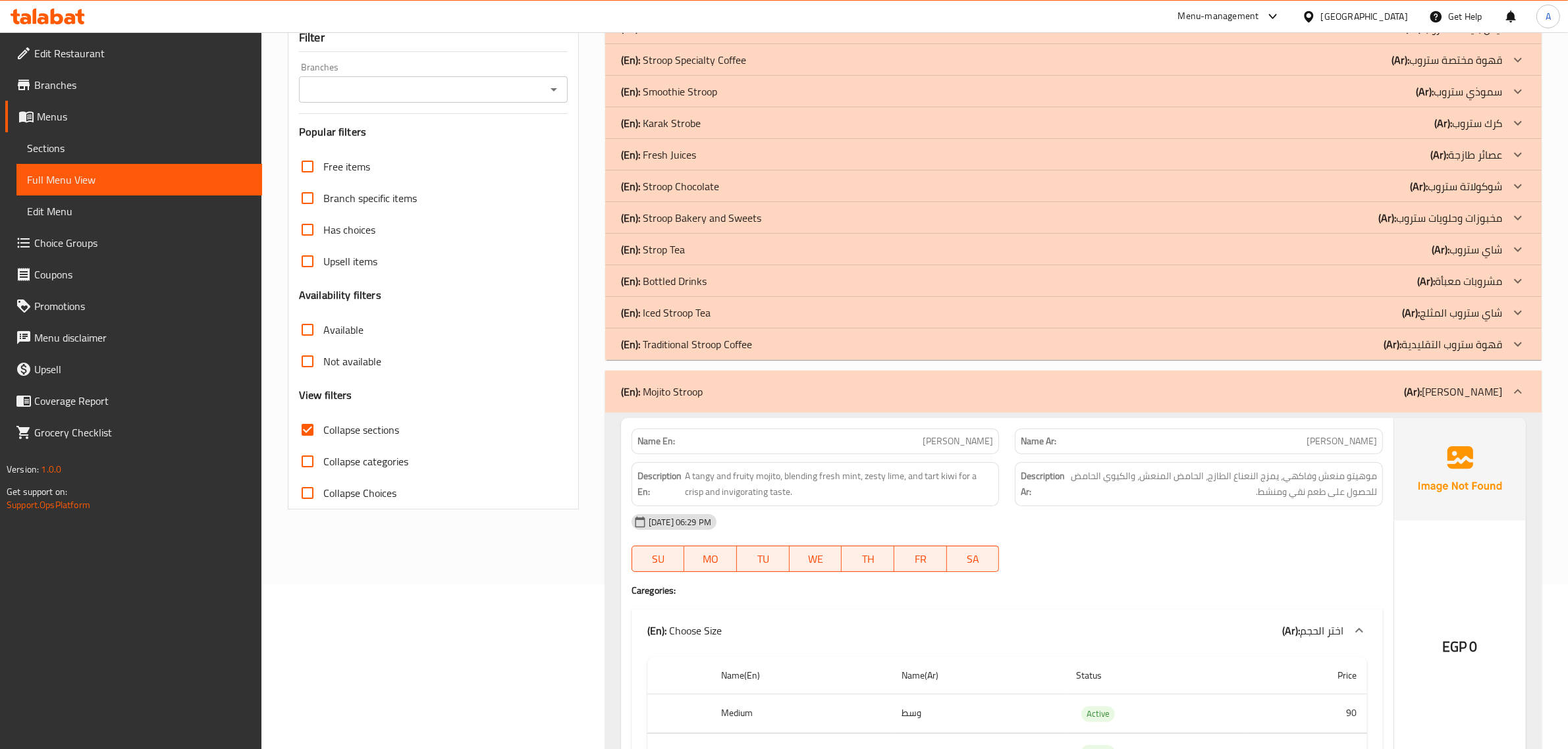
click at [736, 393] on div "(En): Mojito Stroop (Ar): موهيتو ستروب" at bounding box center [1062, 391] width 881 height 15
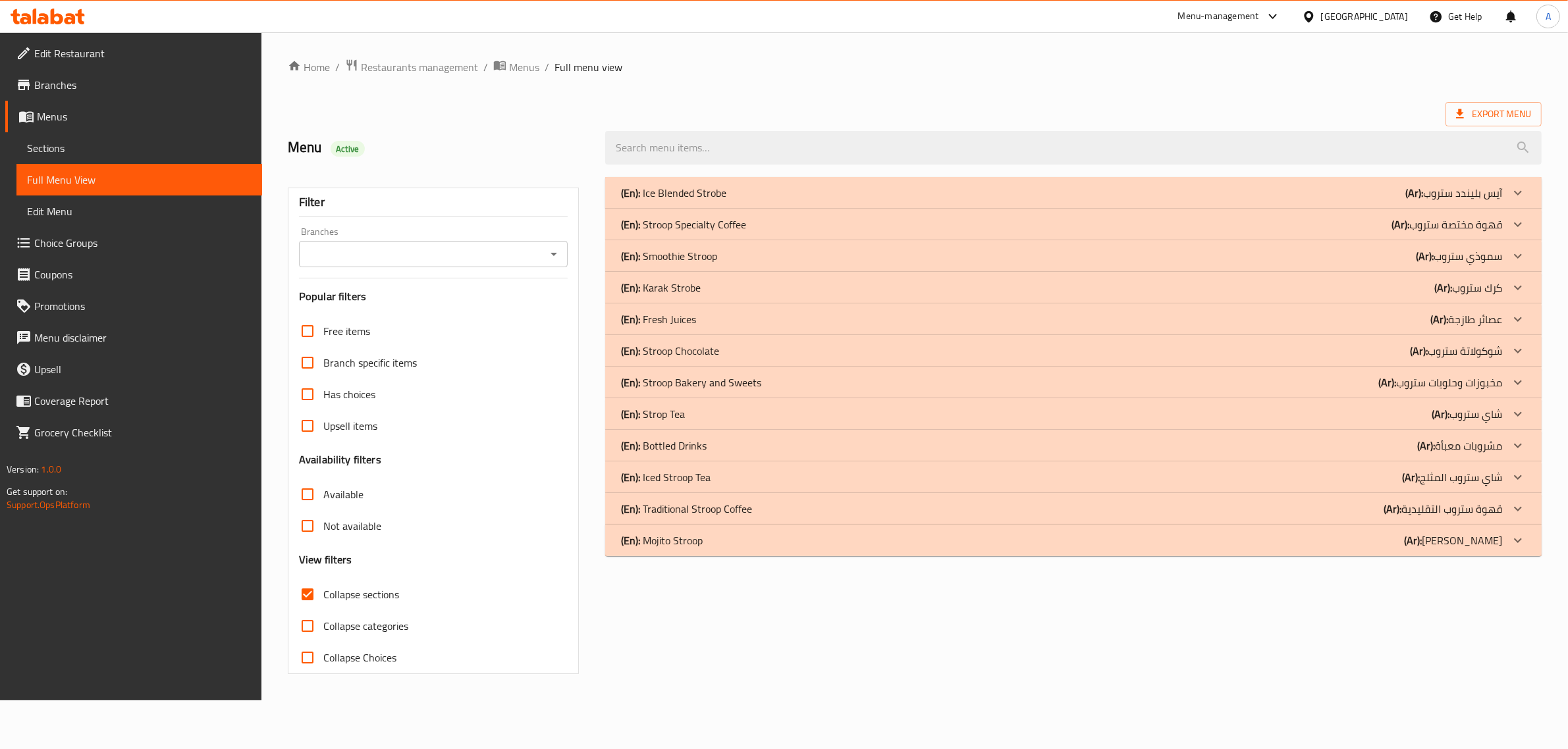
scroll to position [0, 0]
click at [722, 260] on div "(En): Smoothie Stroop (Ar): سموذي ستروب" at bounding box center [1070, 255] width 889 height 15
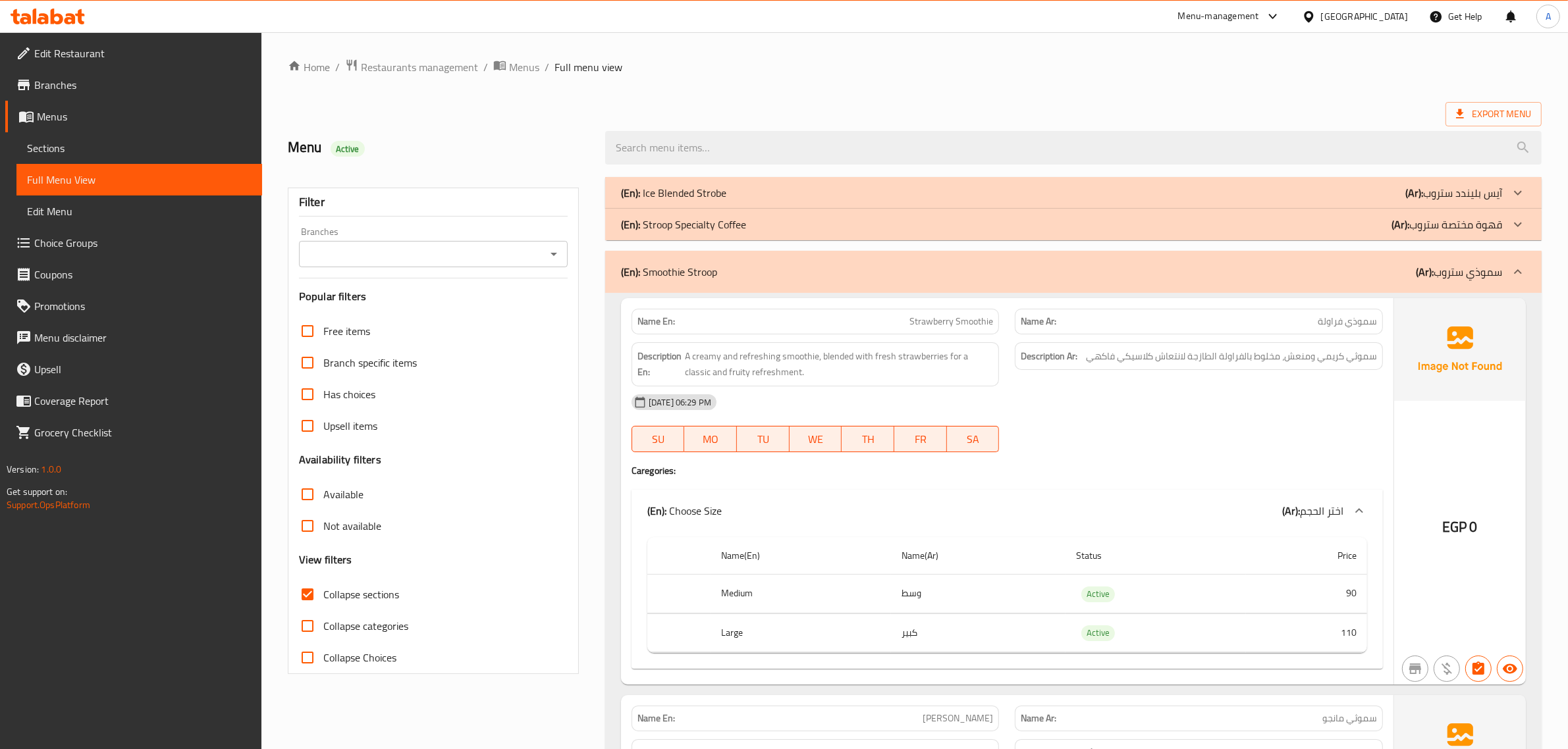
scroll to position [4675, 0]
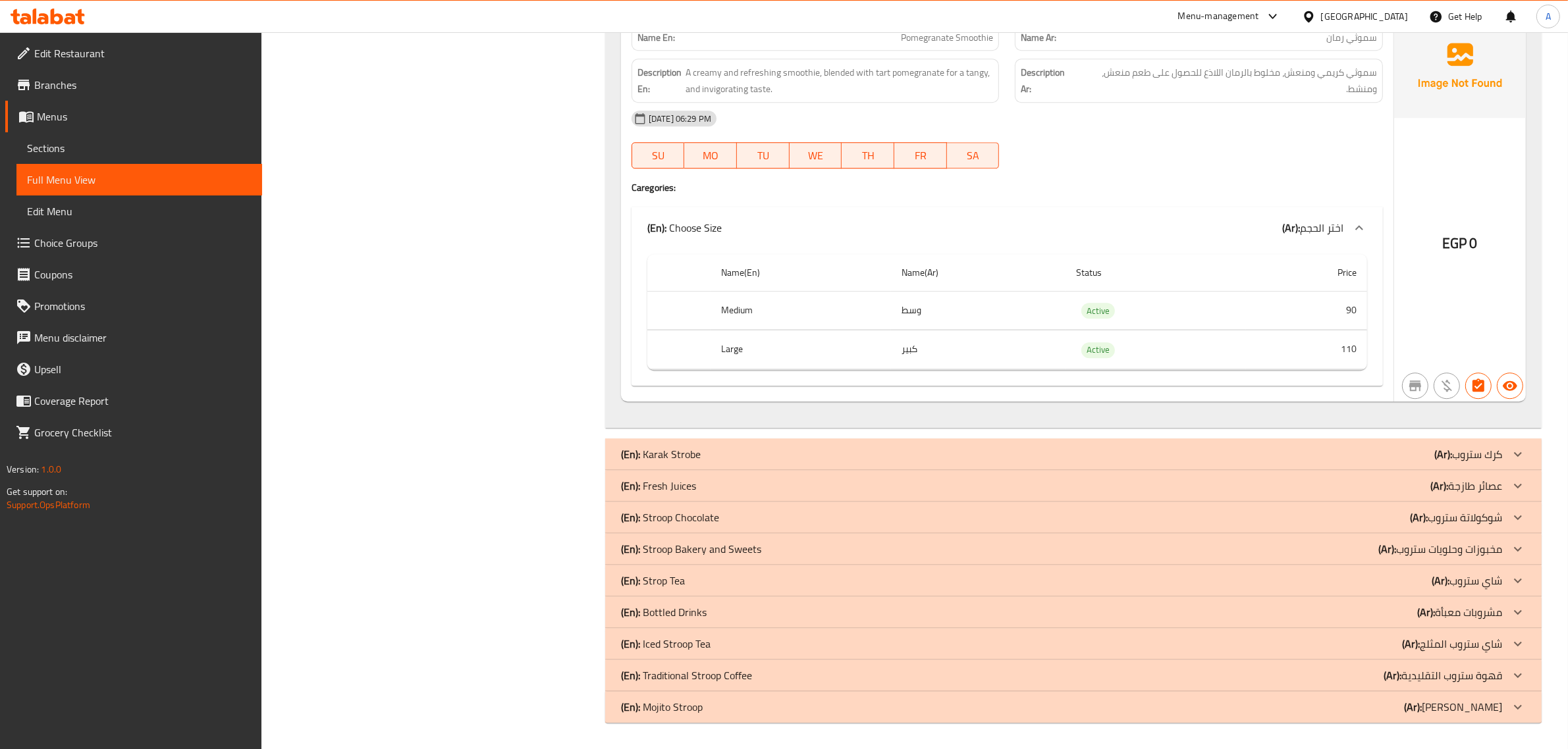
click at [702, 481] on div "(En): Fresh Juices (Ar): عصائر طازجة" at bounding box center [1062, 486] width 881 height 15
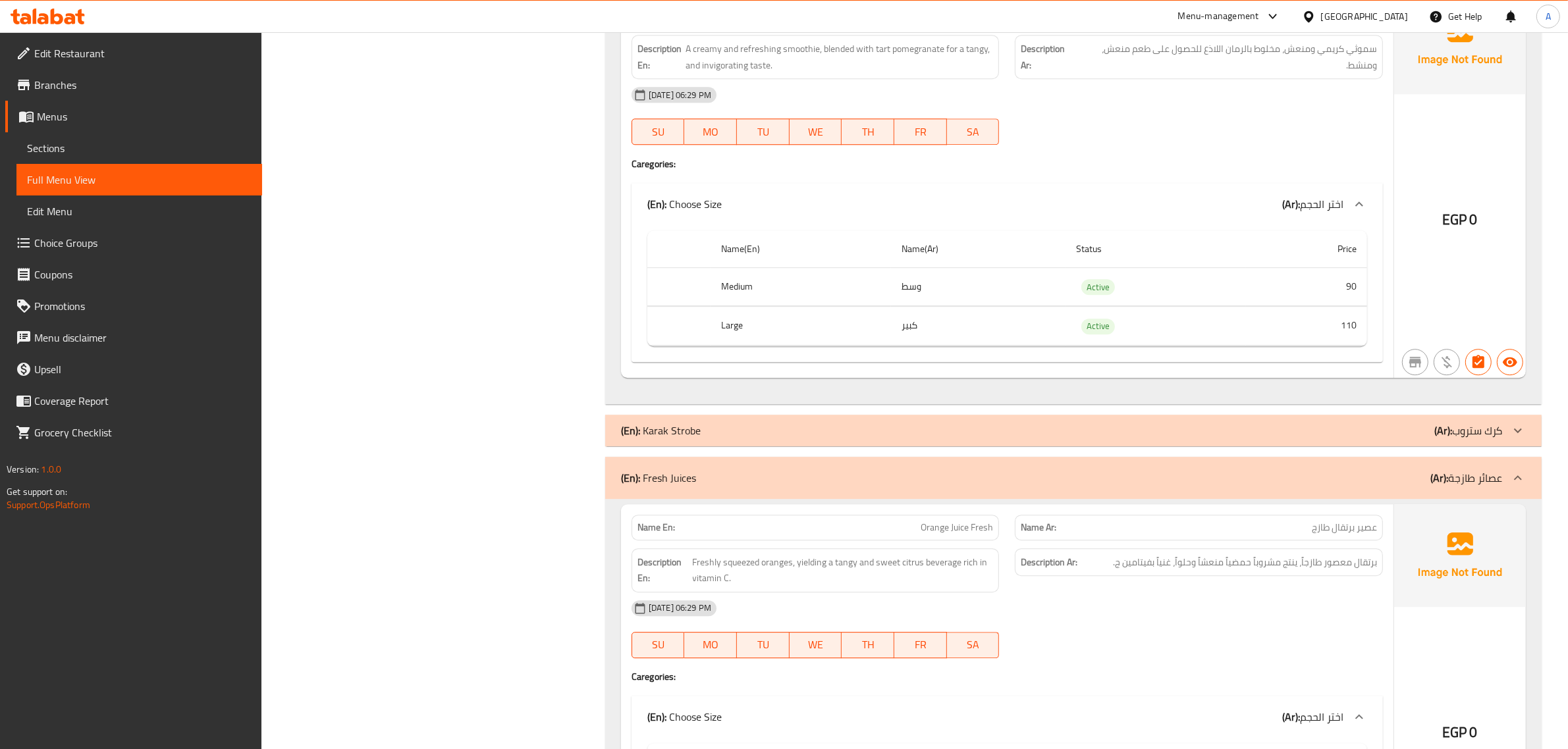
scroll to position [6707, 0]
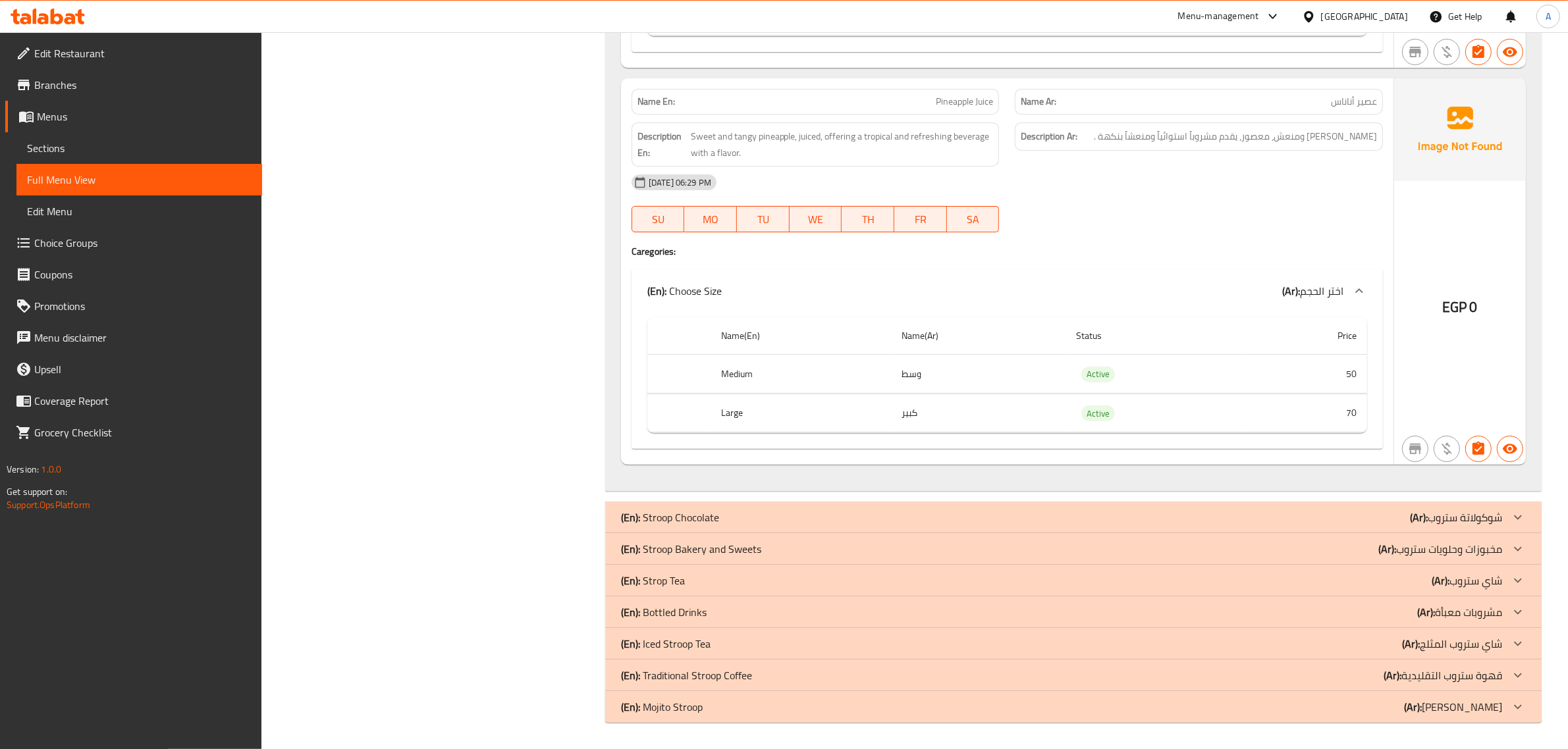
click at [677, 548] on p "(En): Stroop Bakery and Sweets" at bounding box center [691, 548] width 141 height 15
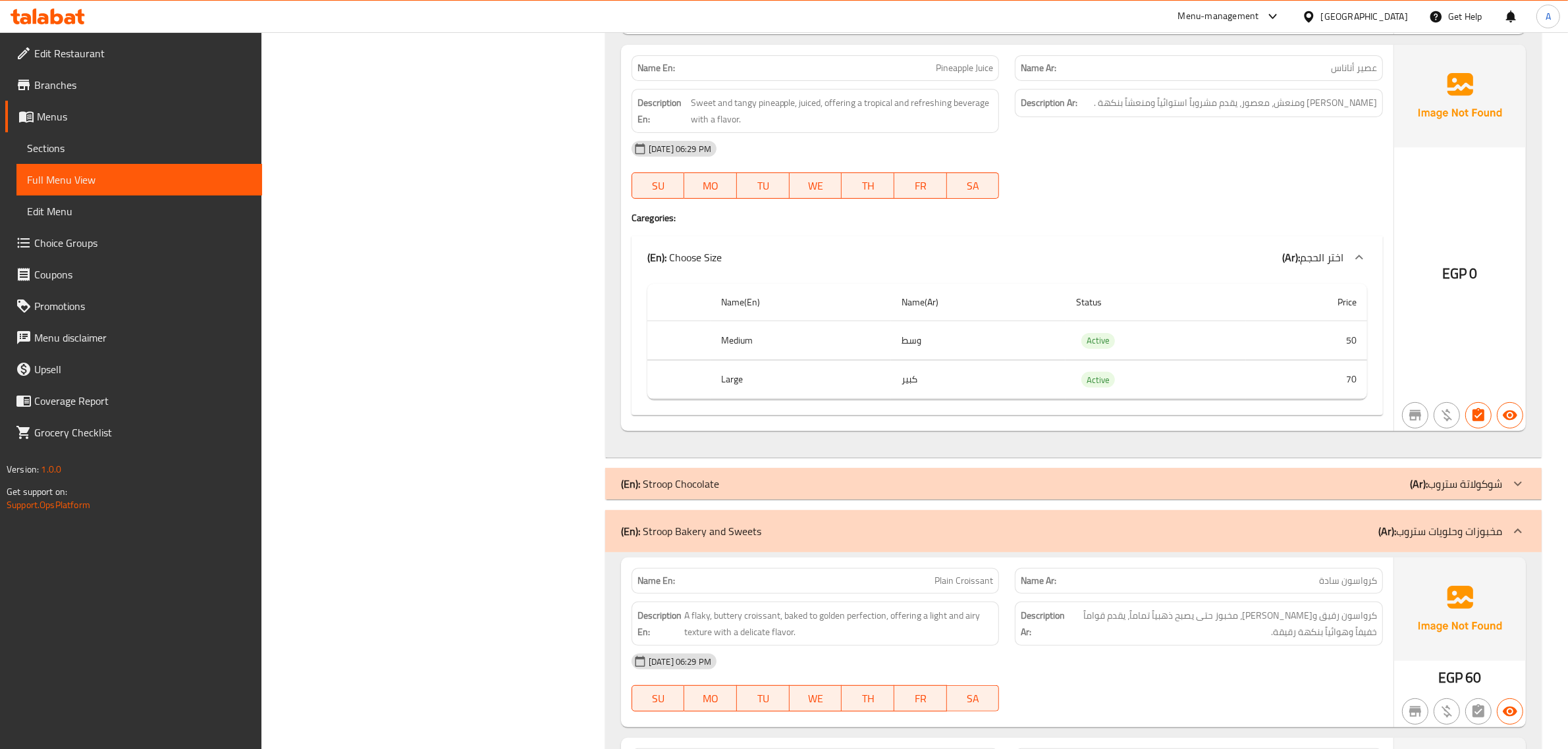
scroll to position [10134, 0]
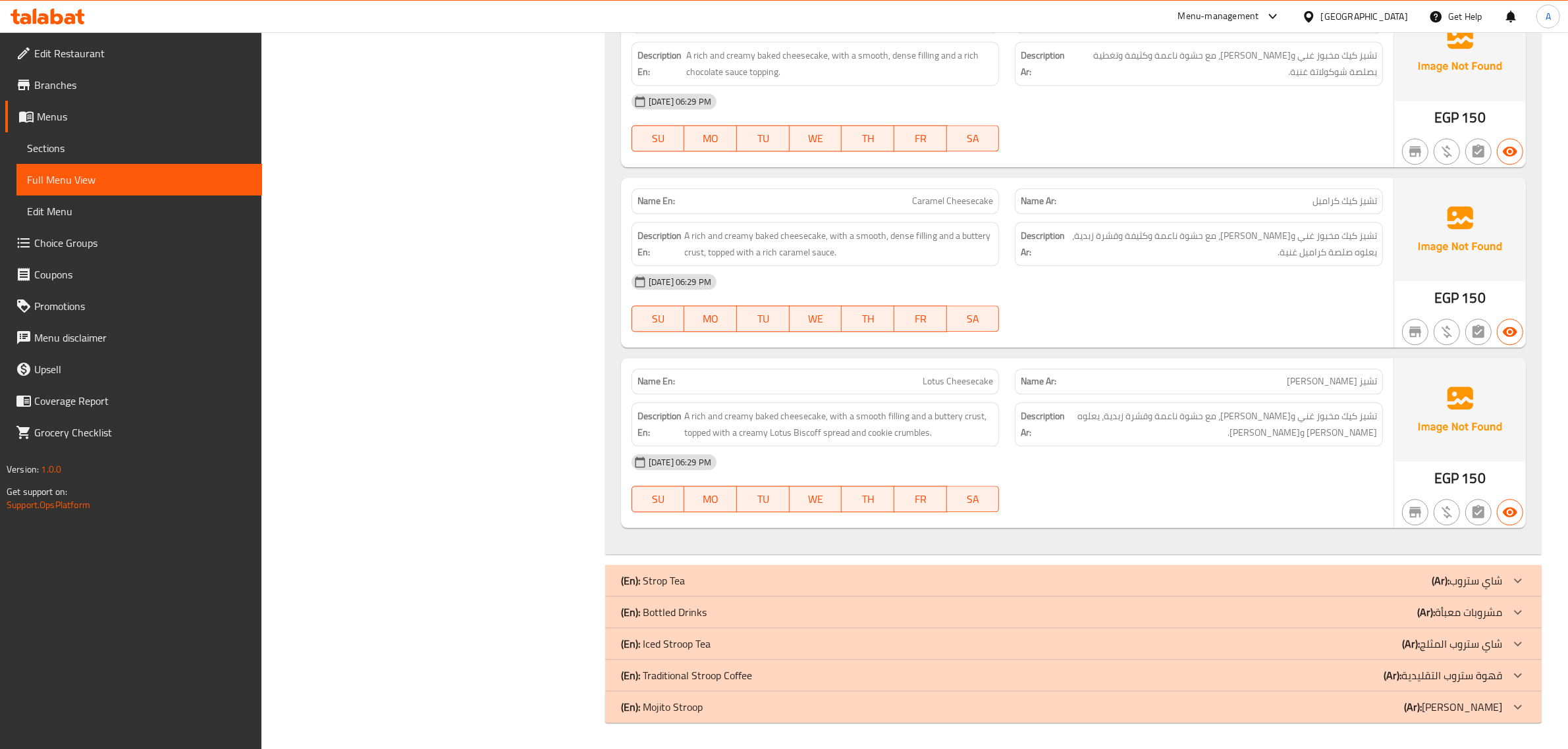
click at [698, 619] on p "(En): Bottled Drinks" at bounding box center [664, 611] width 85 height 15
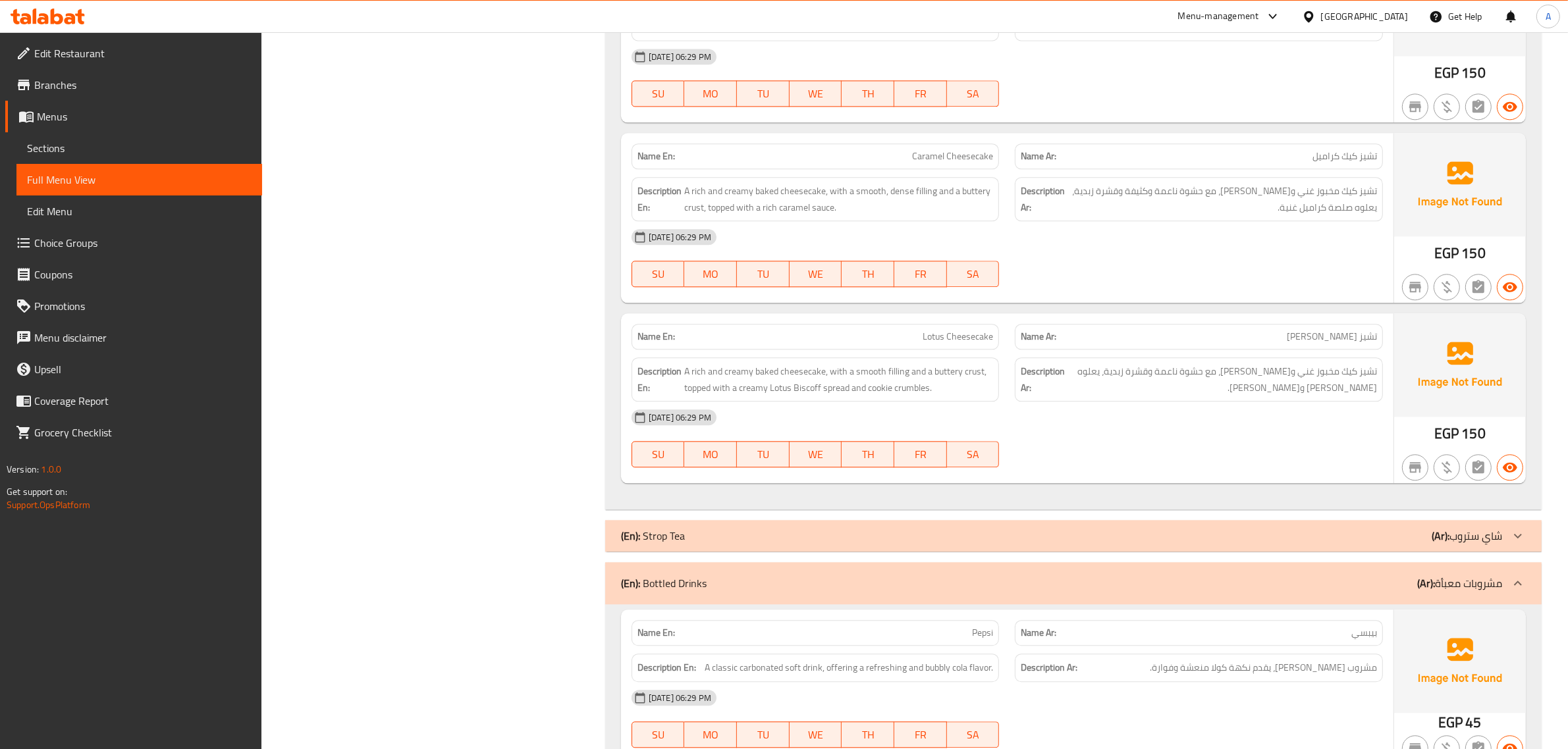
scroll to position [11617, 0]
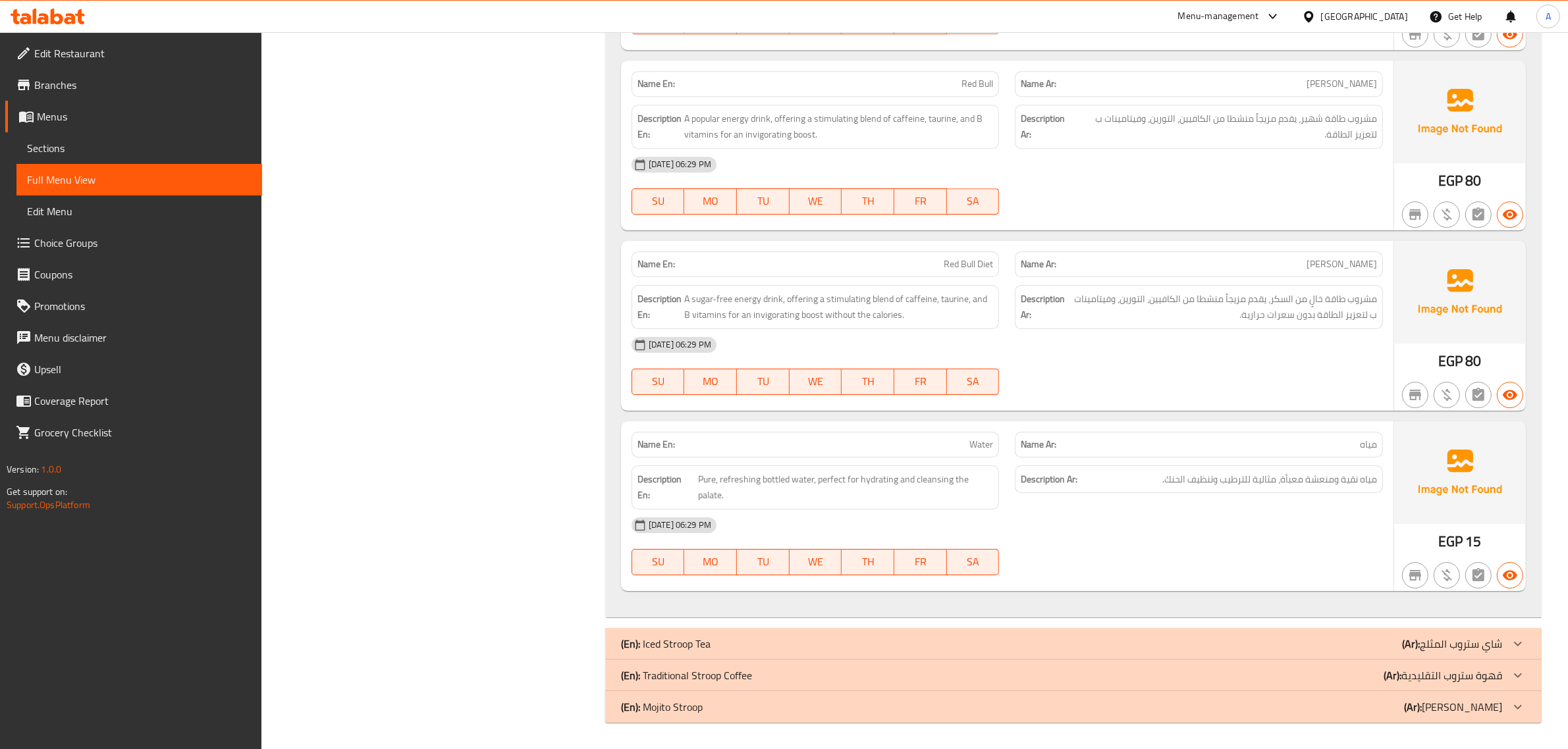
click at [696, 684] on p "(En): Traditional Stroop Coffee" at bounding box center [687, 675] width 131 height 15
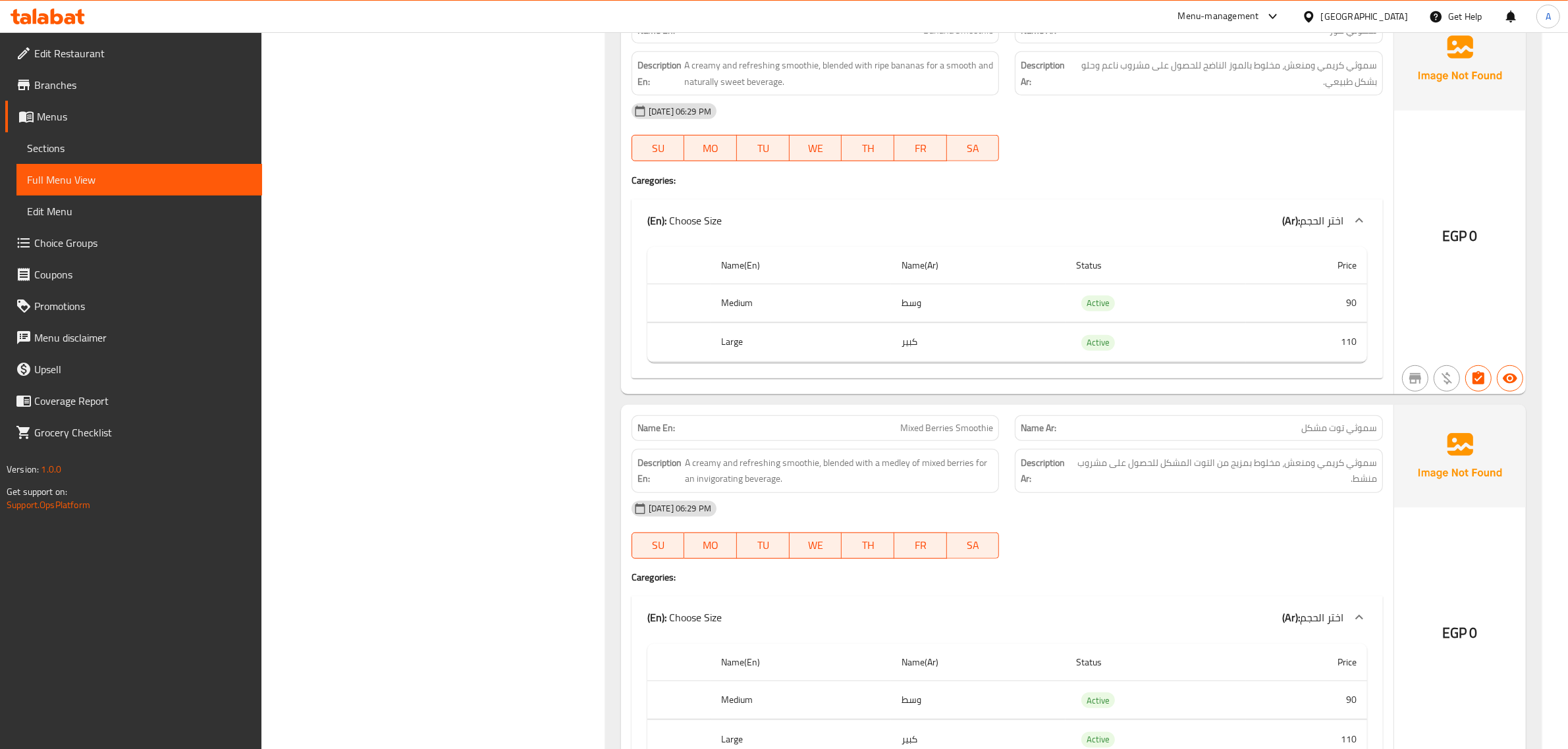
scroll to position [1152, 0]
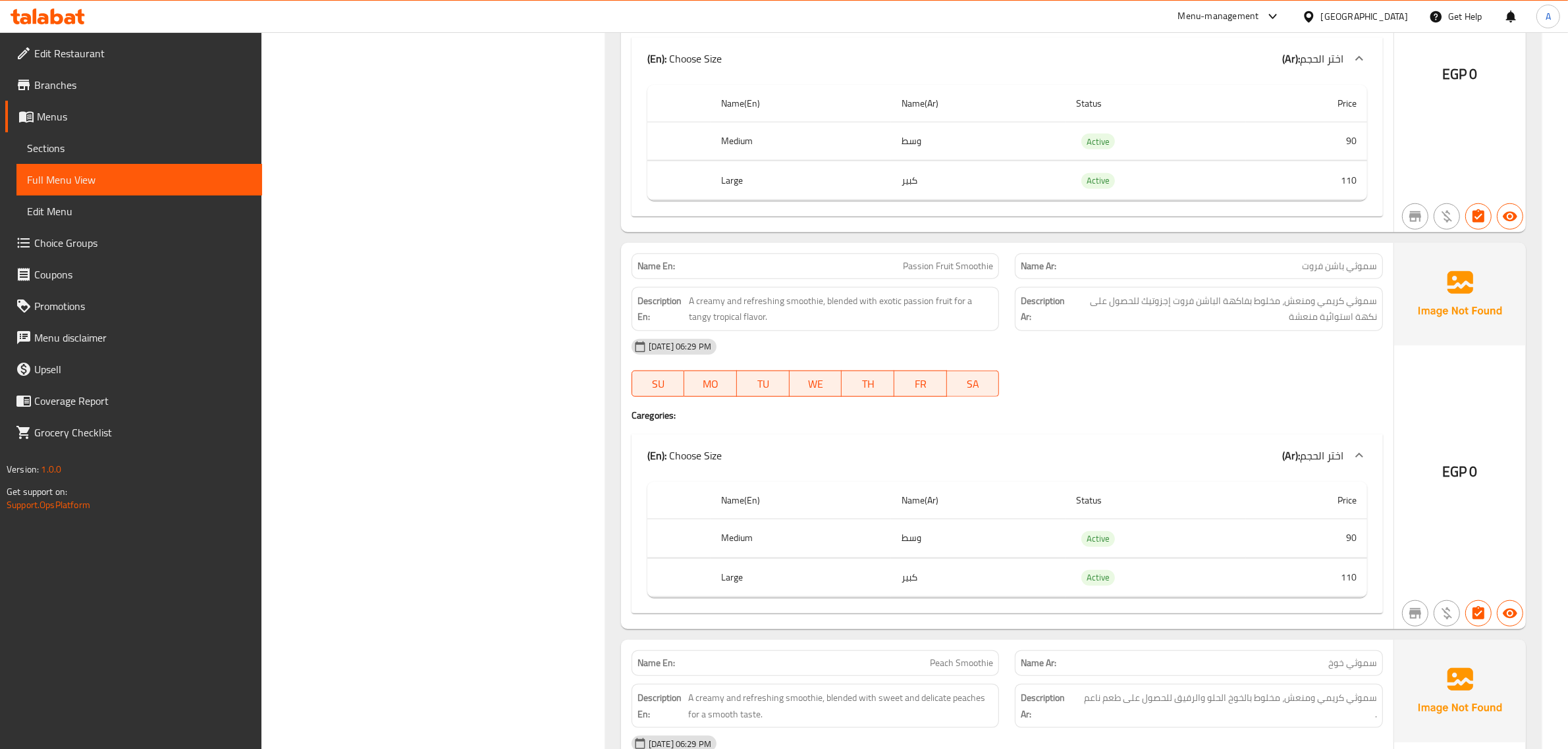
scroll to position [1646, 0]
click at [1183, 361] on div "08-09-2025 06:29 PM" at bounding box center [1007, 344] width 767 height 32
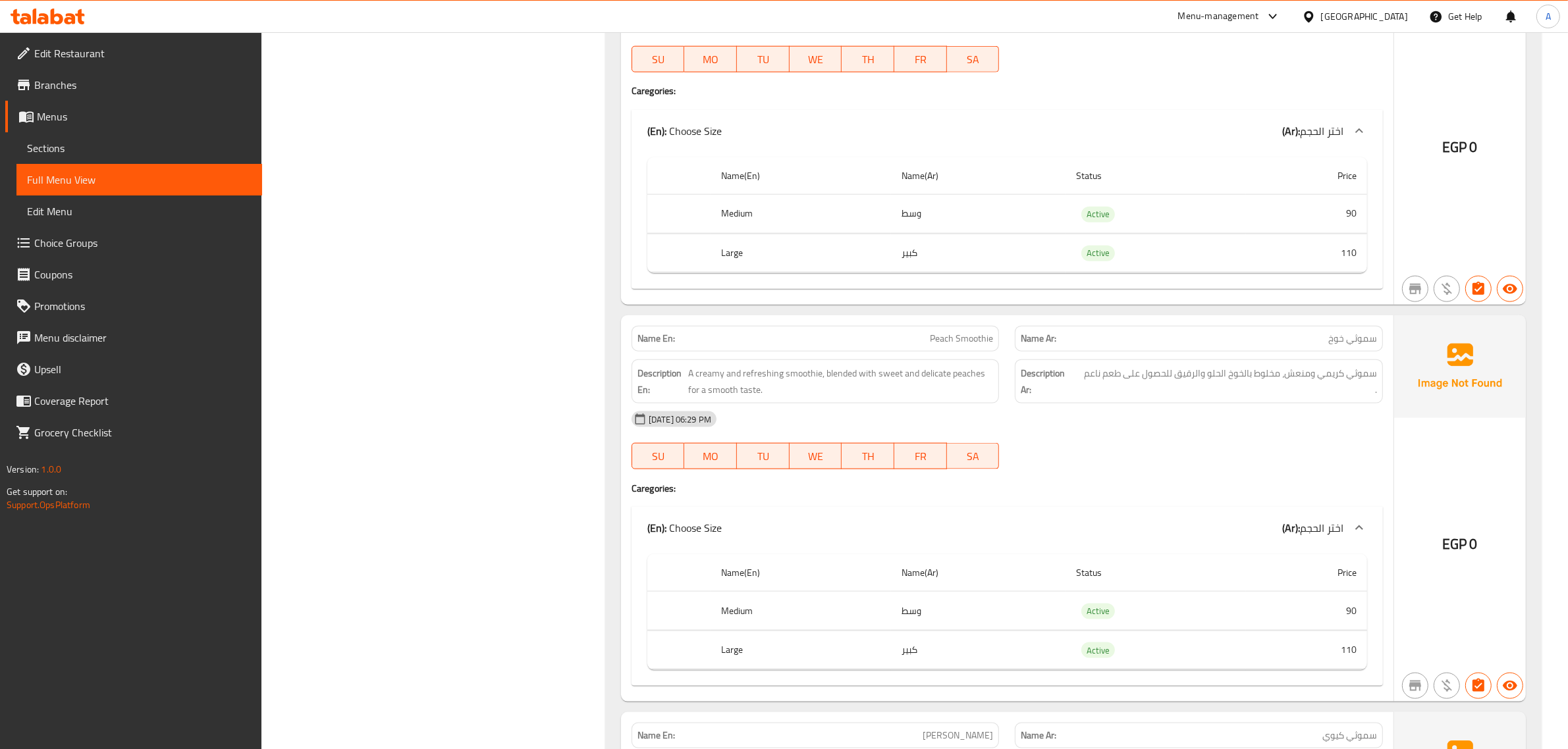
scroll to position [1975, 0]
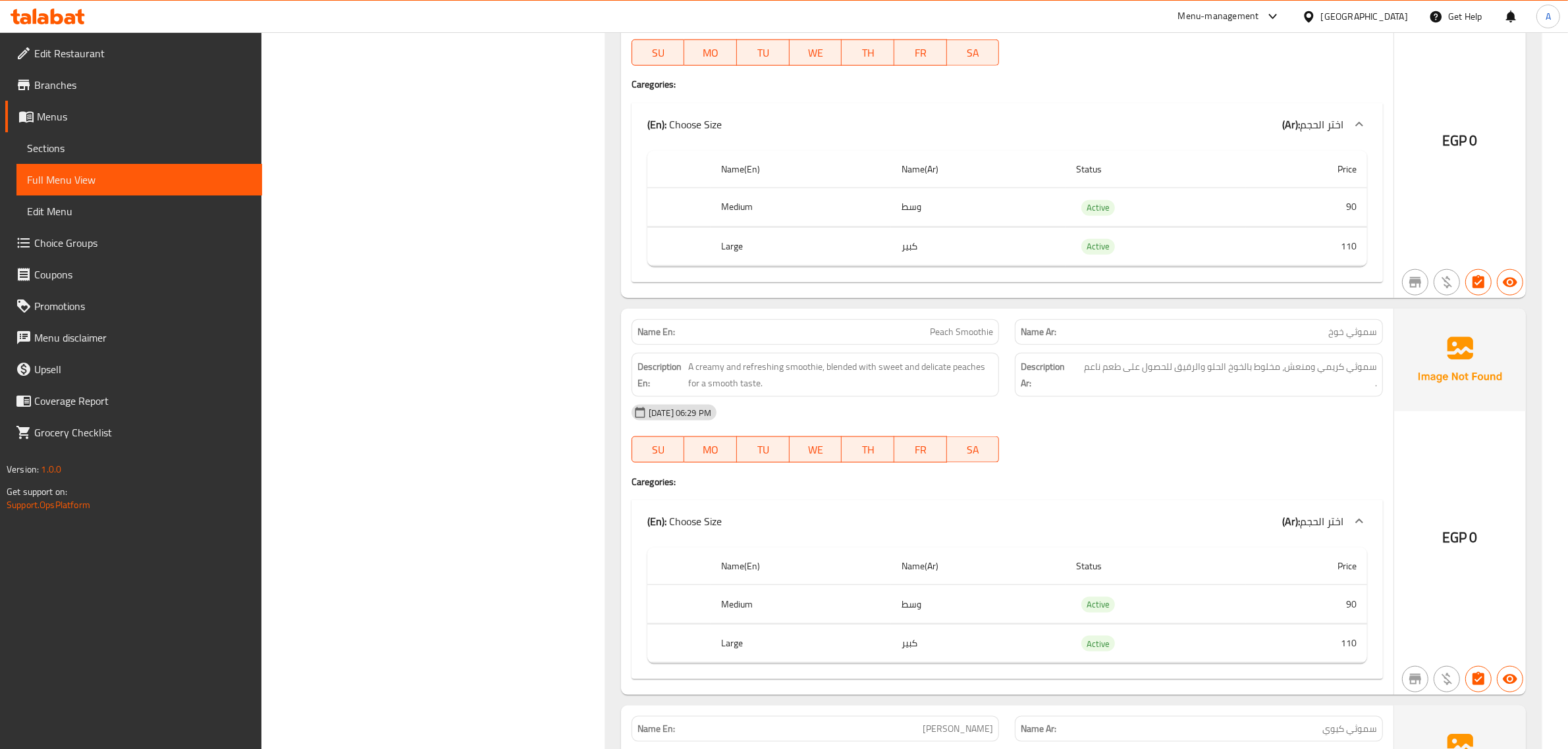
click at [80, 102] on link "Menus" at bounding box center [133, 116] width 257 height 32
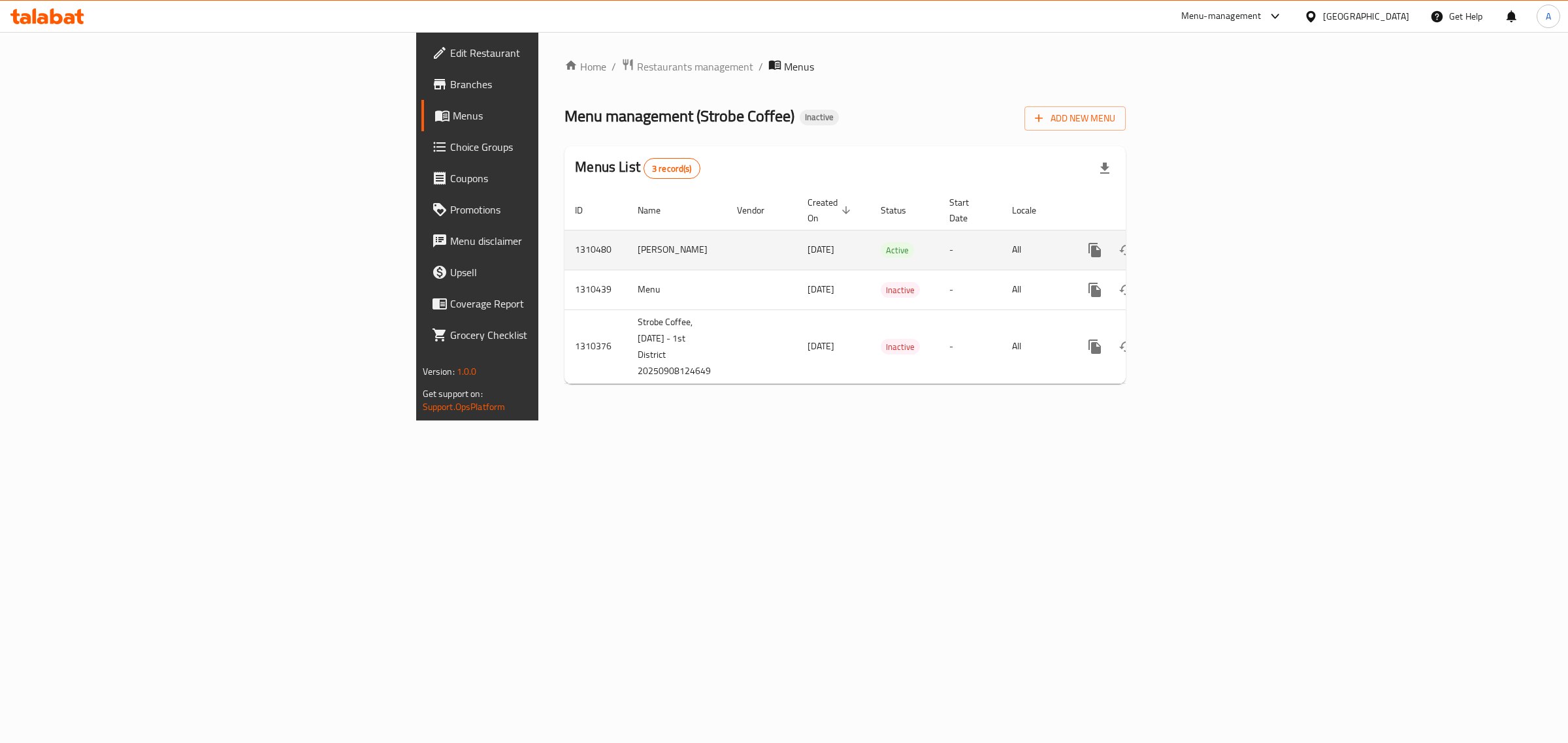
click at [1195, 245] on icon "enhanced table" at bounding box center [1189, 250] width 12 height 12
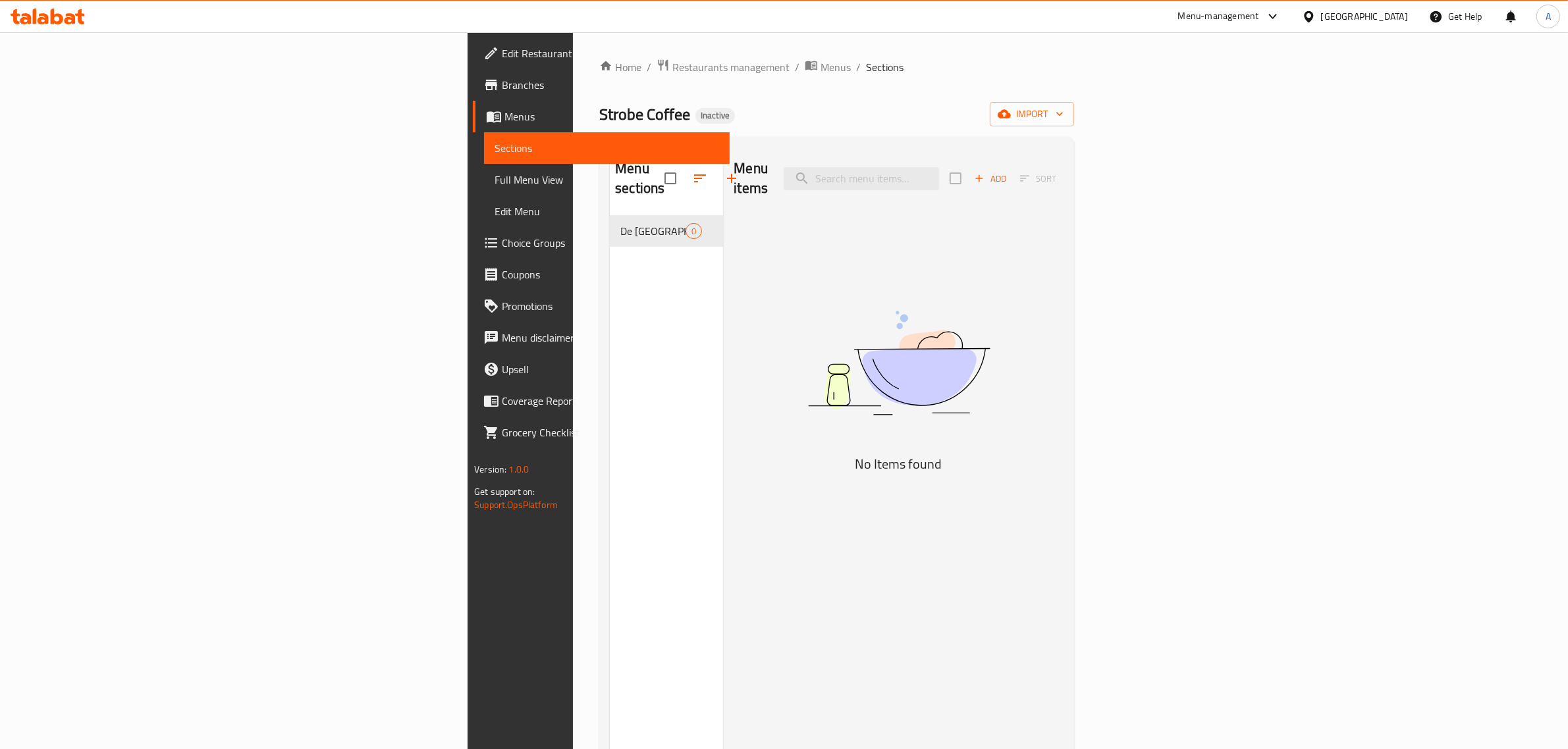
drag, startPoint x: 534, startPoint y: 337, endPoint x: 213, endPoint y: 8, distance: 459.7
click at [610, 336] on div "Menu sections De La Ville Cafe 0" at bounding box center [667, 522] width 113 height 749
click at [504, 113] on span "Menus" at bounding box center [612, 116] width 215 height 15
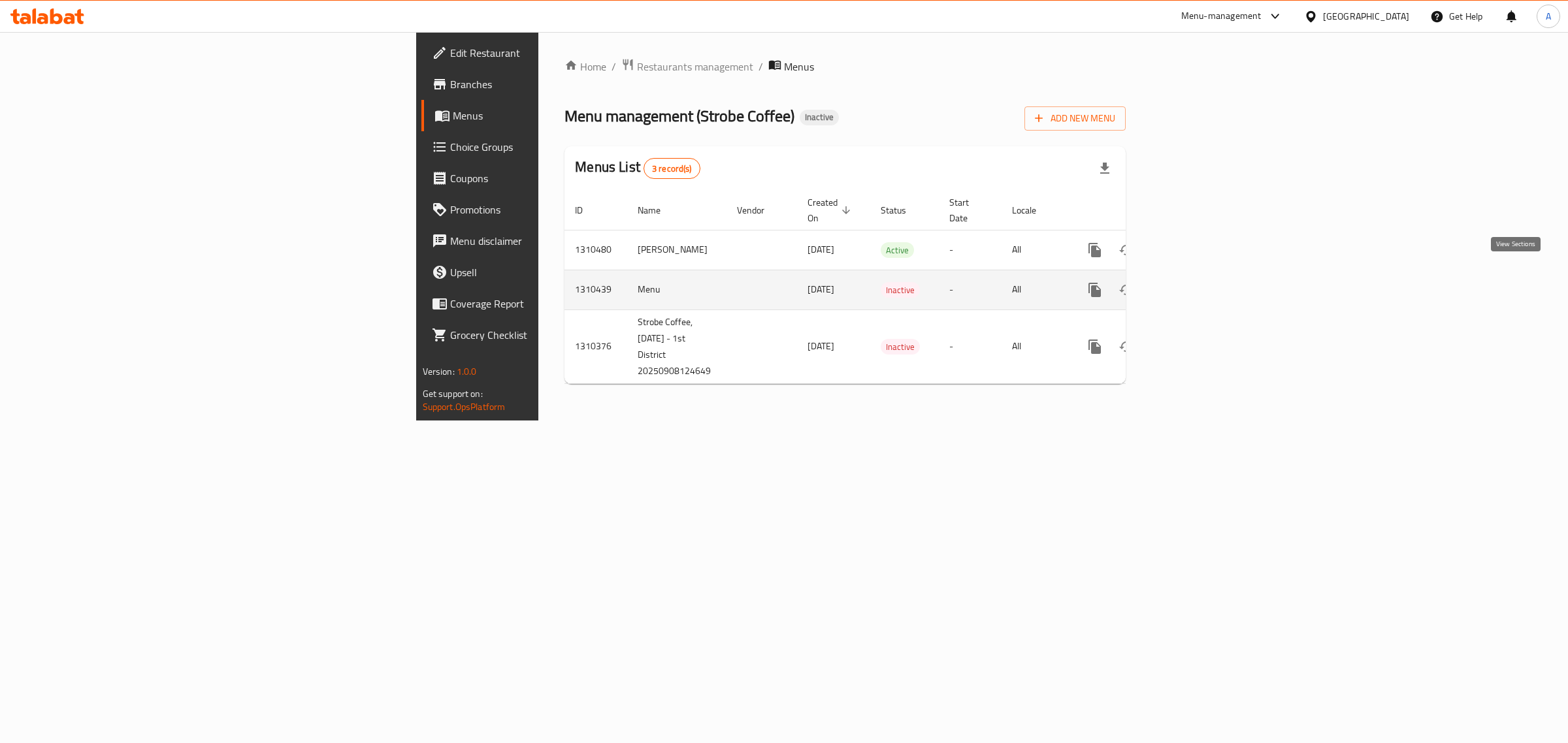
click at [1197, 282] on icon "enhanced table" at bounding box center [1189, 290] width 15 height 15
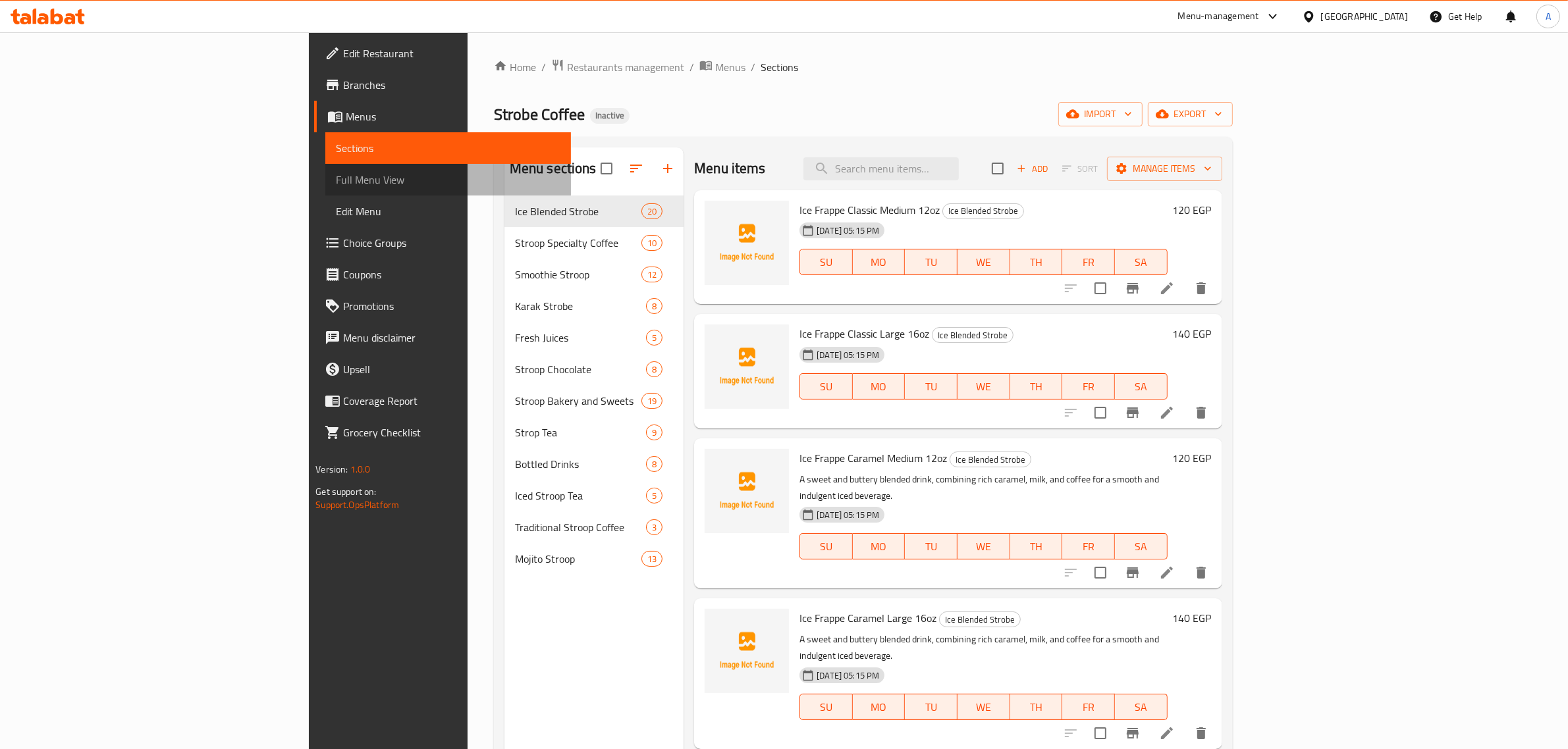
click at [325, 170] on link "Full Menu View" at bounding box center [448, 180] width 246 height 32
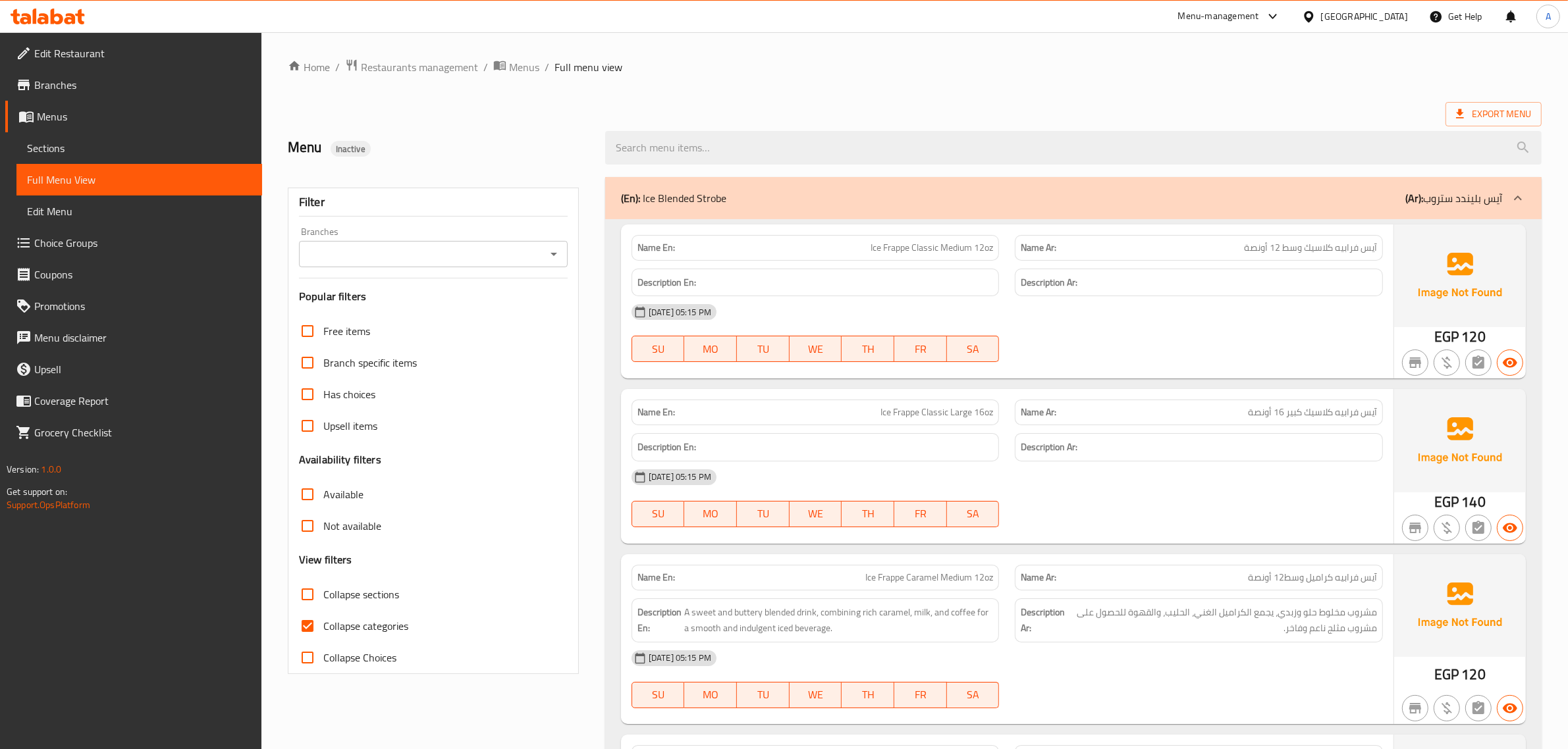
click at [344, 622] on span "Collapse categories" at bounding box center [365, 625] width 85 height 15
click at [323, 622] on input "Collapse categories" at bounding box center [307, 625] width 32 height 32
checkbox input "false"
drag, startPoint x: 47, startPoint y: 138, endPoint x: 57, endPoint y: 116, distance: 24.2
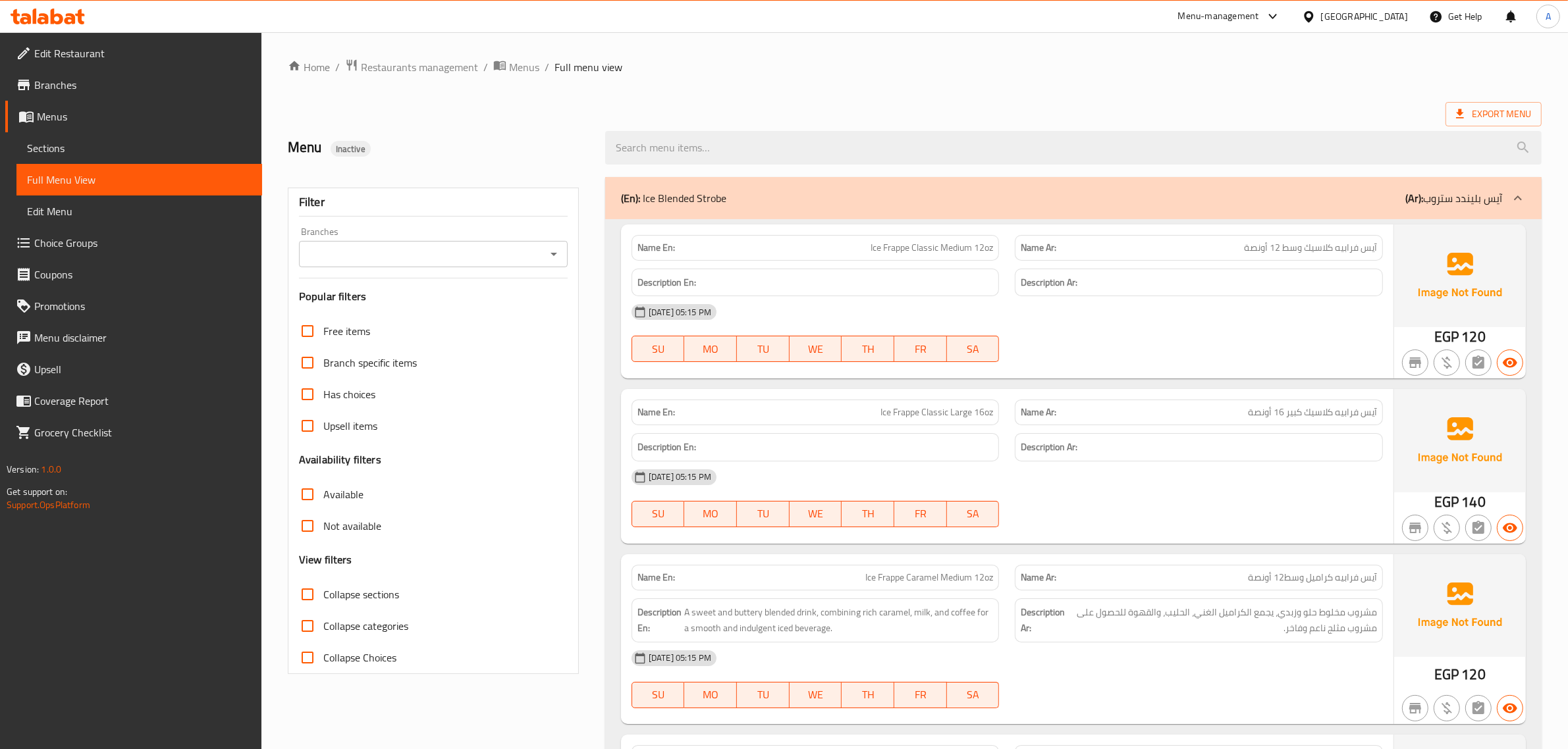
click at [47, 141] on span "Sections" at bounding box center [139, 148] width 225 height 15
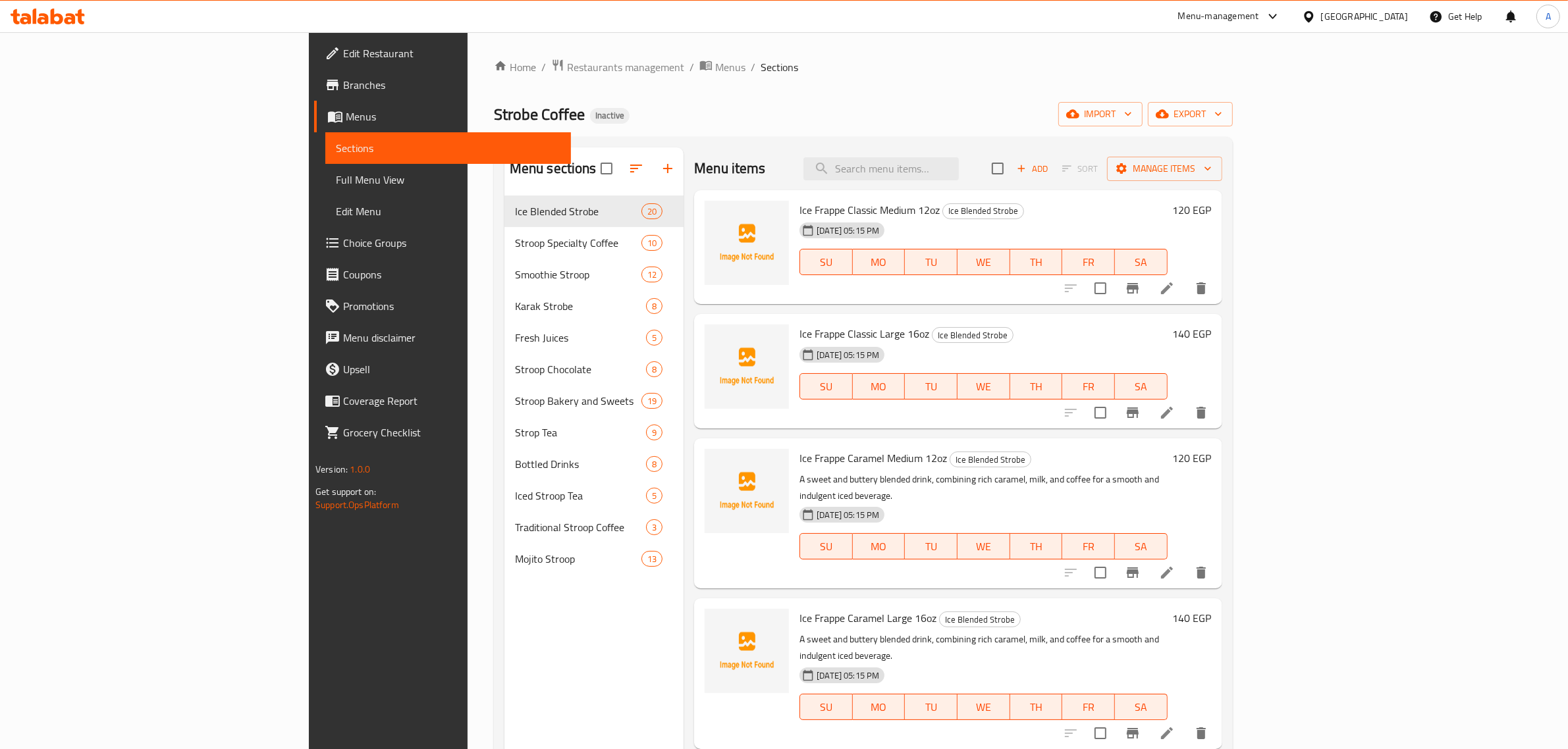
click at [346, 113] on span "Menus" at bounding box center [453, 116] width 215 height 15
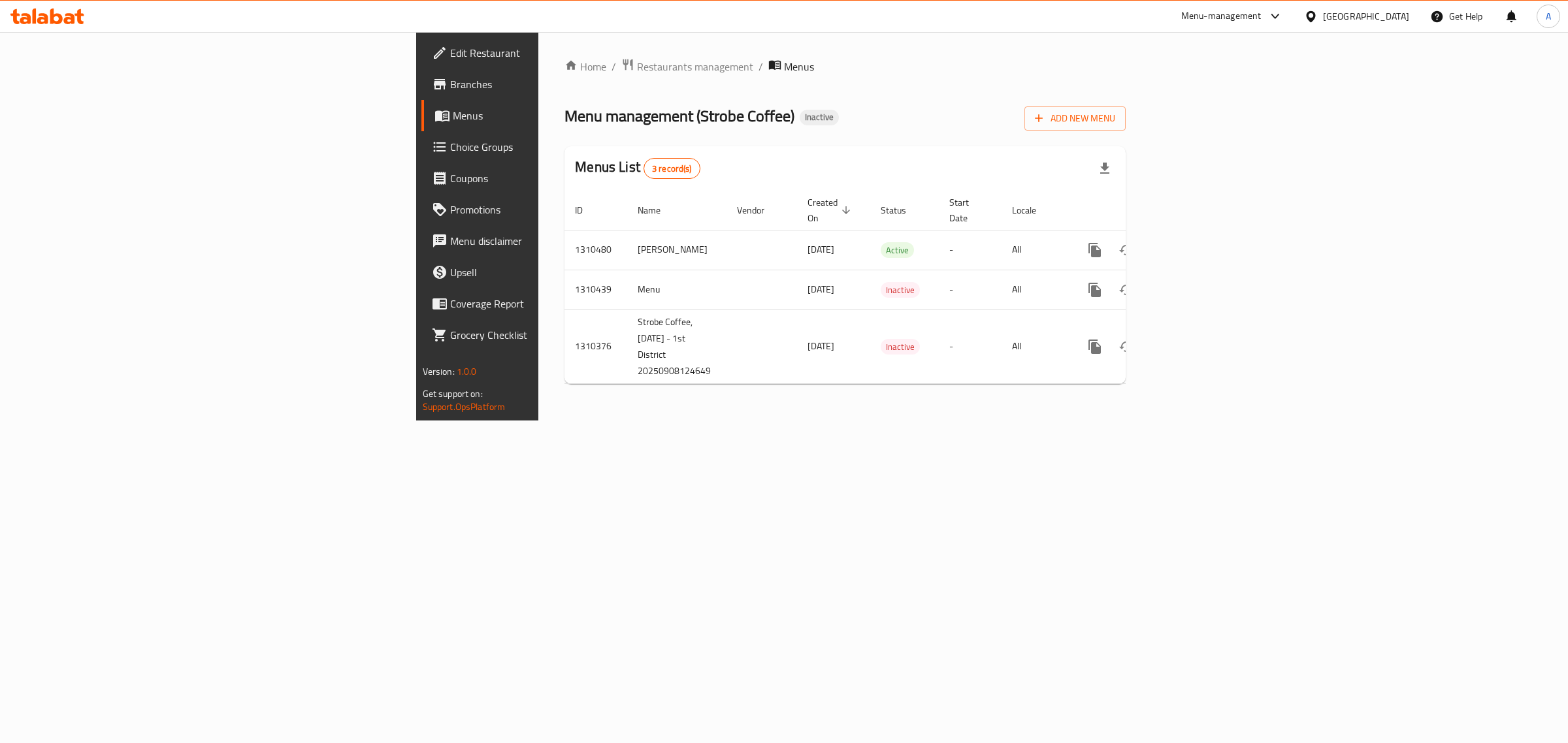
click at [680, 420] on div "Home / Restaurants management / Menus Menu management ( Strobe Coffee ) Inactiv…" at bounding box center [845, 226] width 613 height 388
click at [1205, 250] on link "enhanced table" at bounding box center [1189, 250] width 31 height 31
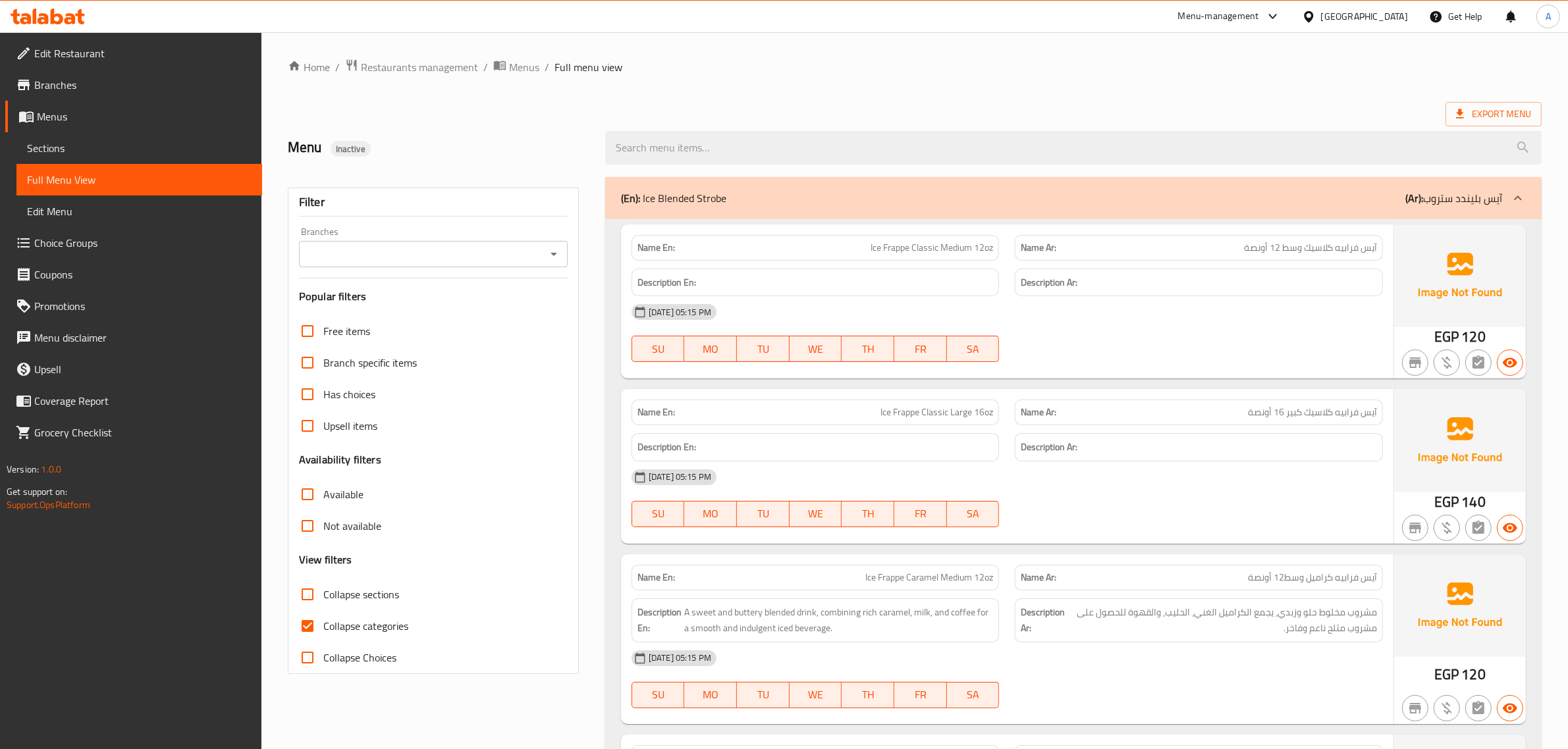
click at [61, 247] on span "Choice Groups" at bounding box center [143, 242] width 217 height 15
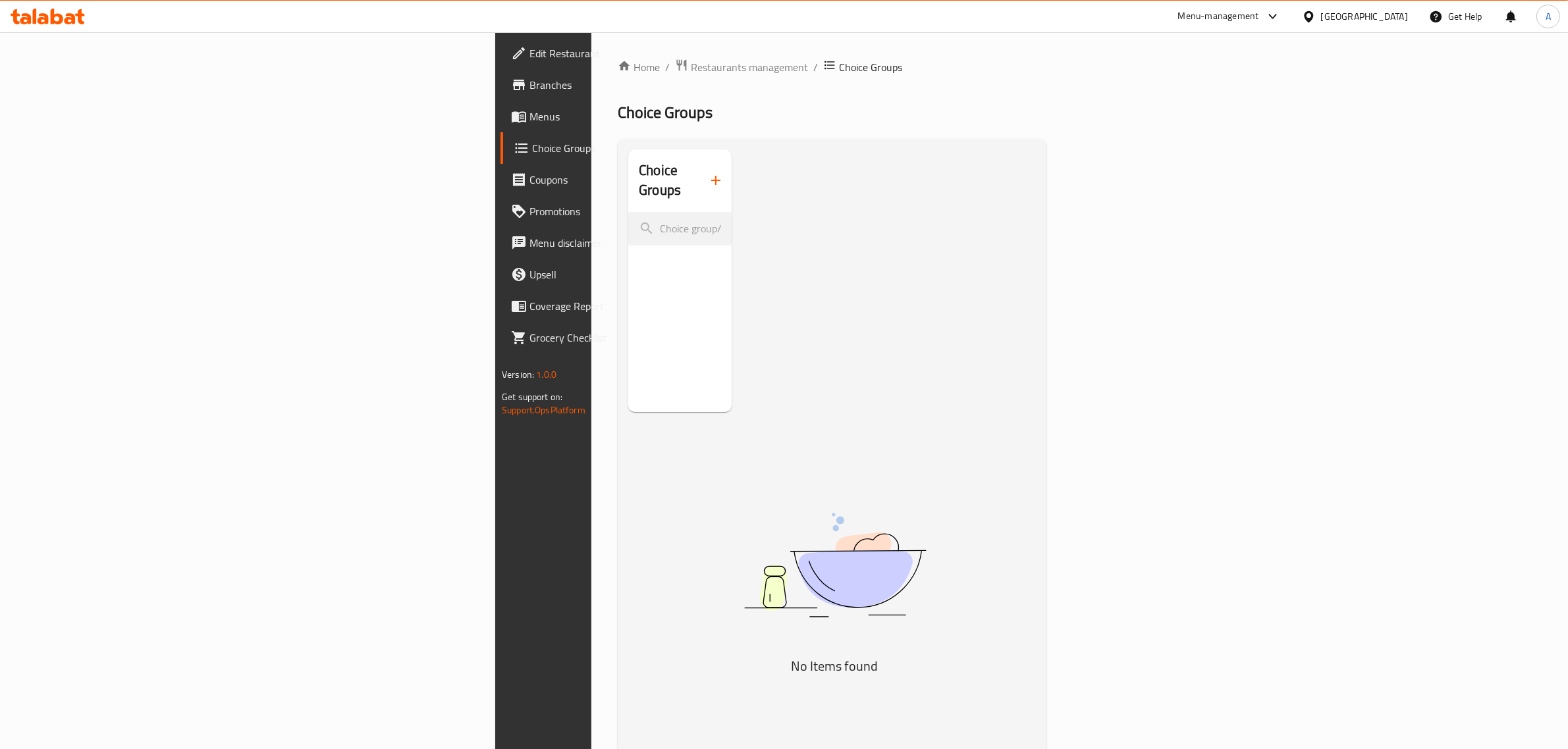
drag, startPoint x: 575, startPoint y: 178, endPoint x: 597, endPoint y: 172, distance: 22.8
click at [629, 178] on div "Choice Groups" at bounding box center [680, 180] width 103 height 63
click at [700, 171] on button "button" at bounding box center [716, 180] width 32 height 32
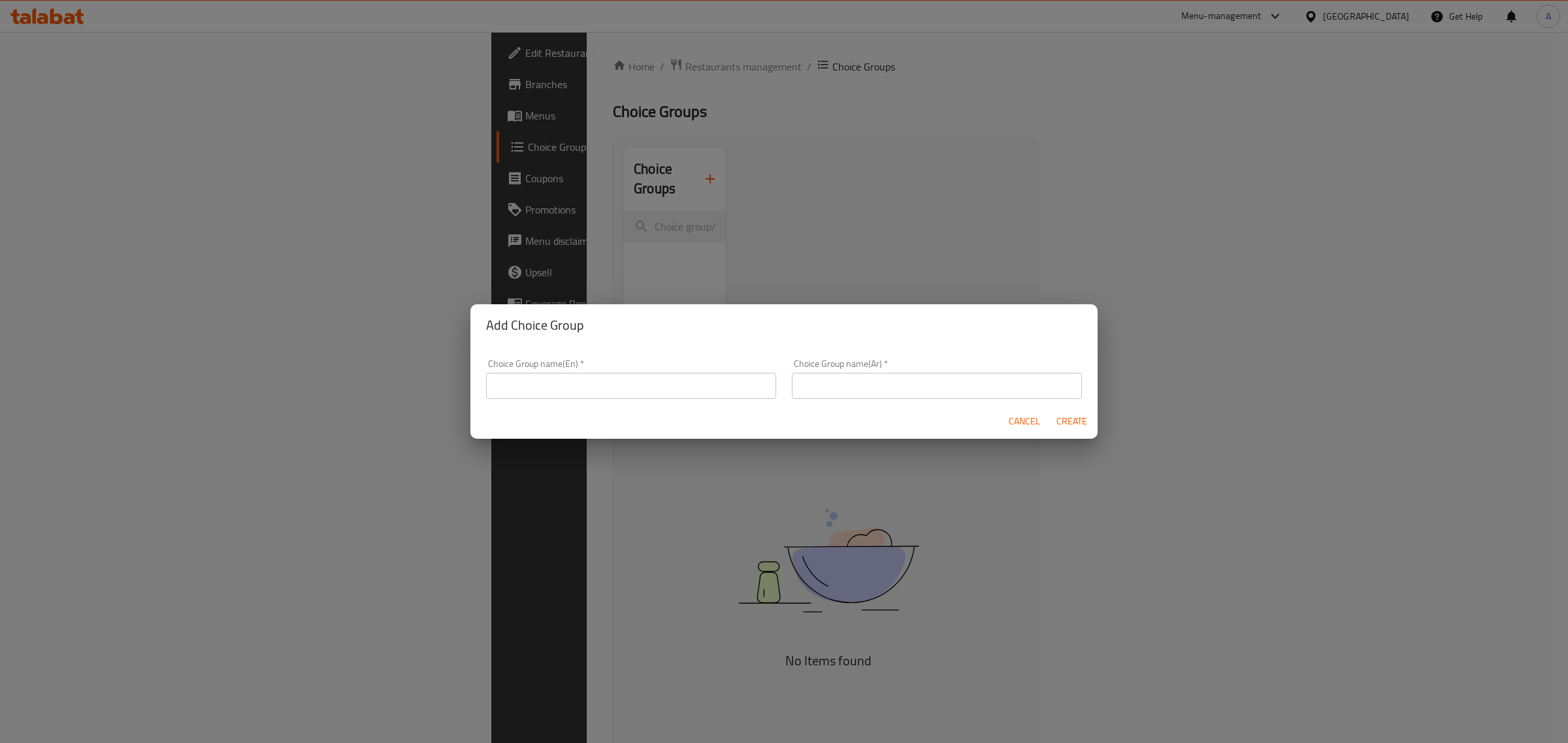
click at [605, 379] on input "text" at bounding box center [631, 386] width 290 height 26
type input "Your Choice Of:"
drag, startPoint x: 873, startPoint y: 390, endPoint x: 873, endPoint y: 400, distance: 10.0
click at [873, 390] on input "text" at bounding box center [936, 386] width 290 height 26
type input "اختيارك من:"
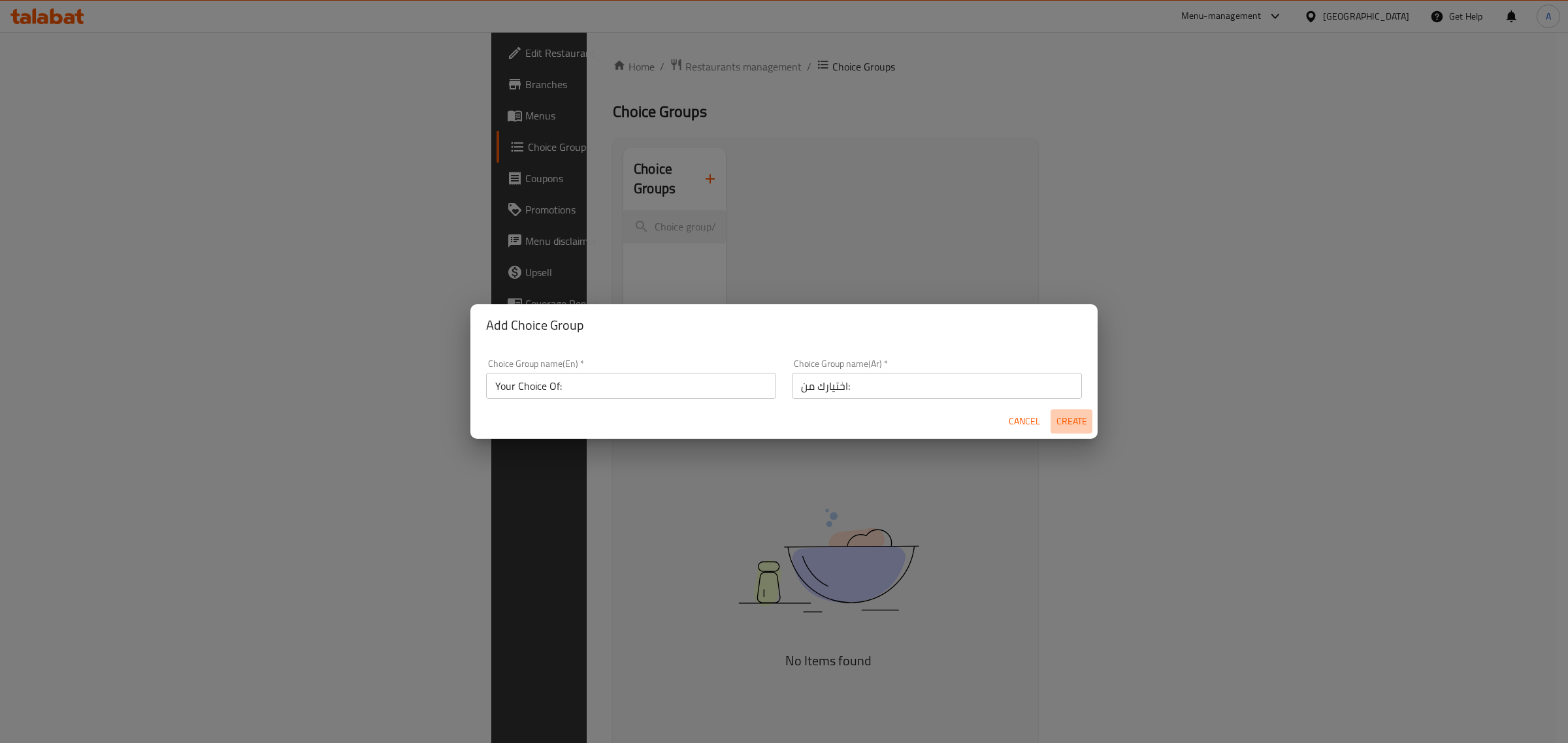
click at [1056, 418] on span "Create" at bounding box center [1071, 421] width 31 height 16
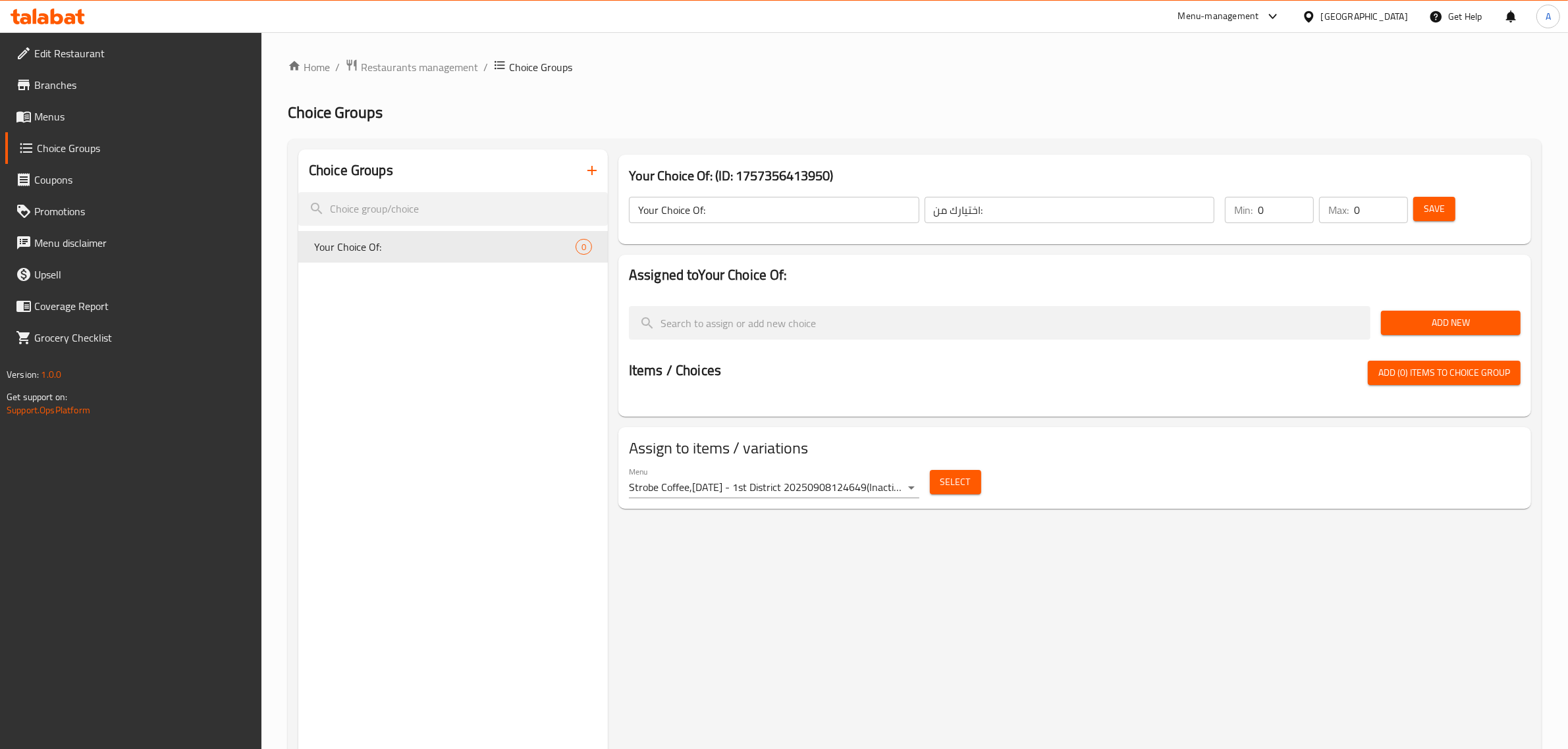
click at [883, 476] on div "Menu Strobe Coffee,6th of October - 1st District 20250908124649 ( Inactive )" at bounding box center [774, 482] width 291 height 32
click at [864, 491] on body "​ Menu-management Egypt Get Help A Edit Restaurant Branches Menus Choice Groups…" at bounding box center [784, 391] width 1568 height 717
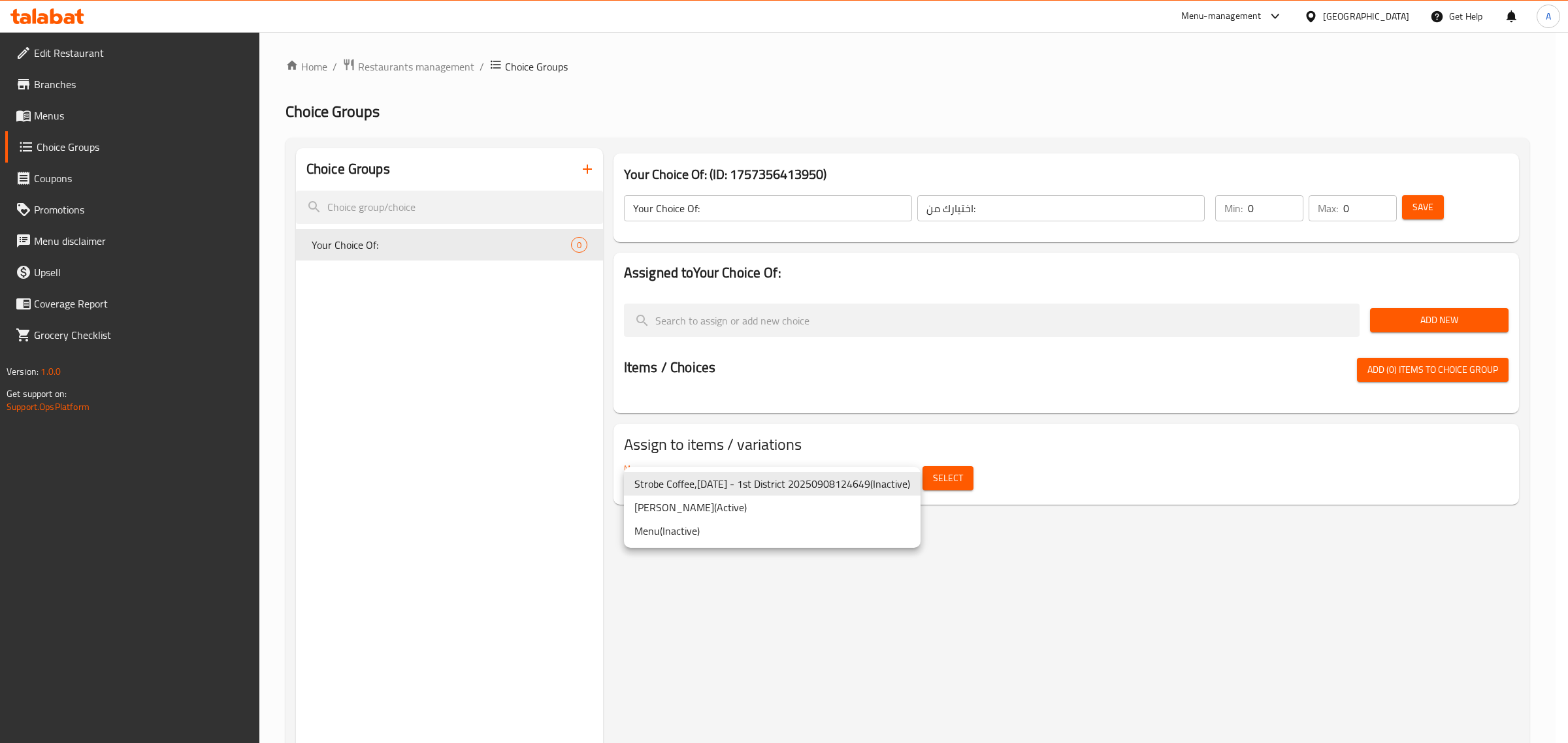
click at [779, 511] on li "MO RAOUF ( Active )" at bounding box center [772, 507] width 297 height 23
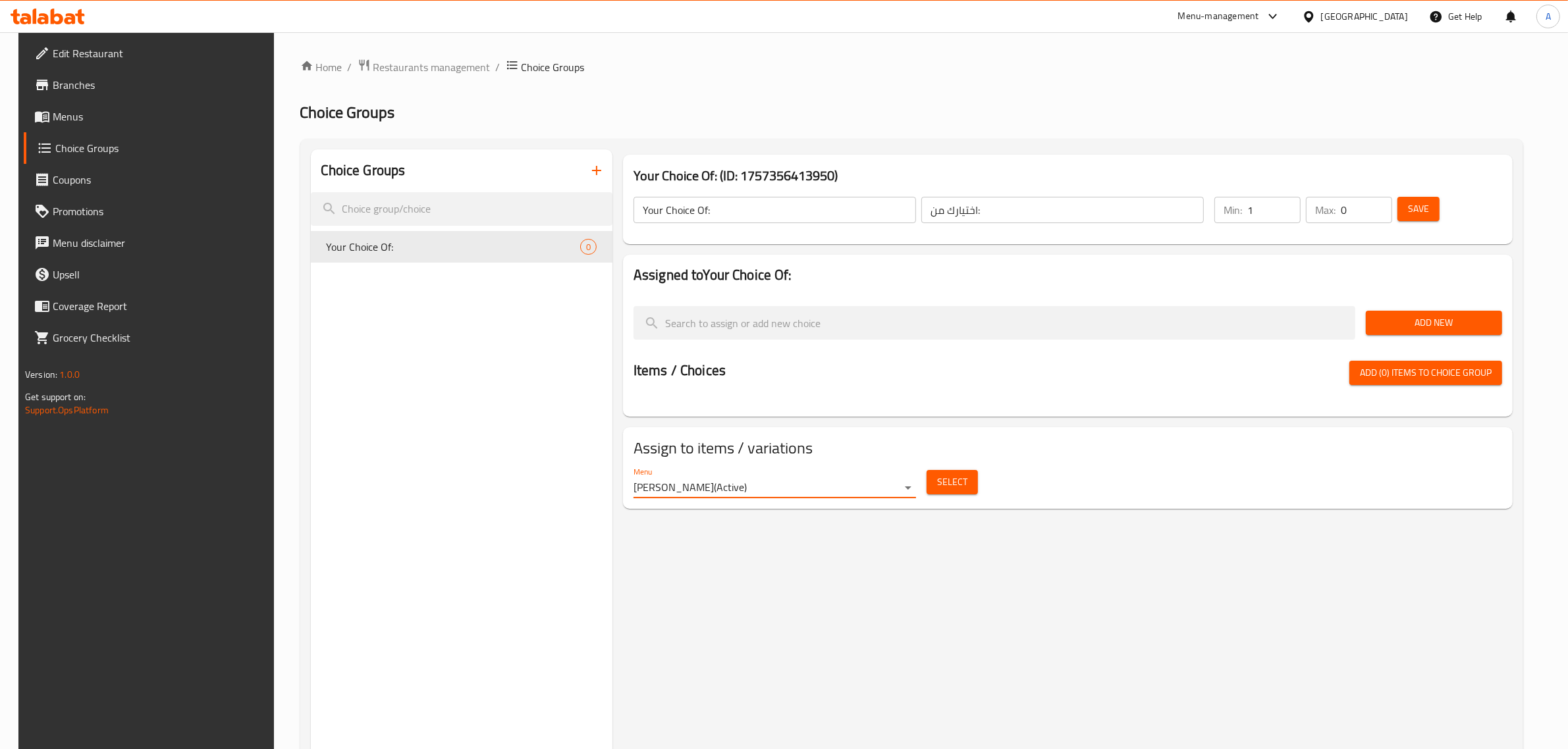
type input "1"
click at [1301, 205] on input "1" at bounding box center [1274, 210] width 53 height 26
type input "1"
click at [1392, 202] on input "1" at bounding box center [1367, 210] width 52 height 26
click at [1378, 272] on h2 "Assigned to Your Choice Of:" at bounding box center [1068, 275] width 869 height 20
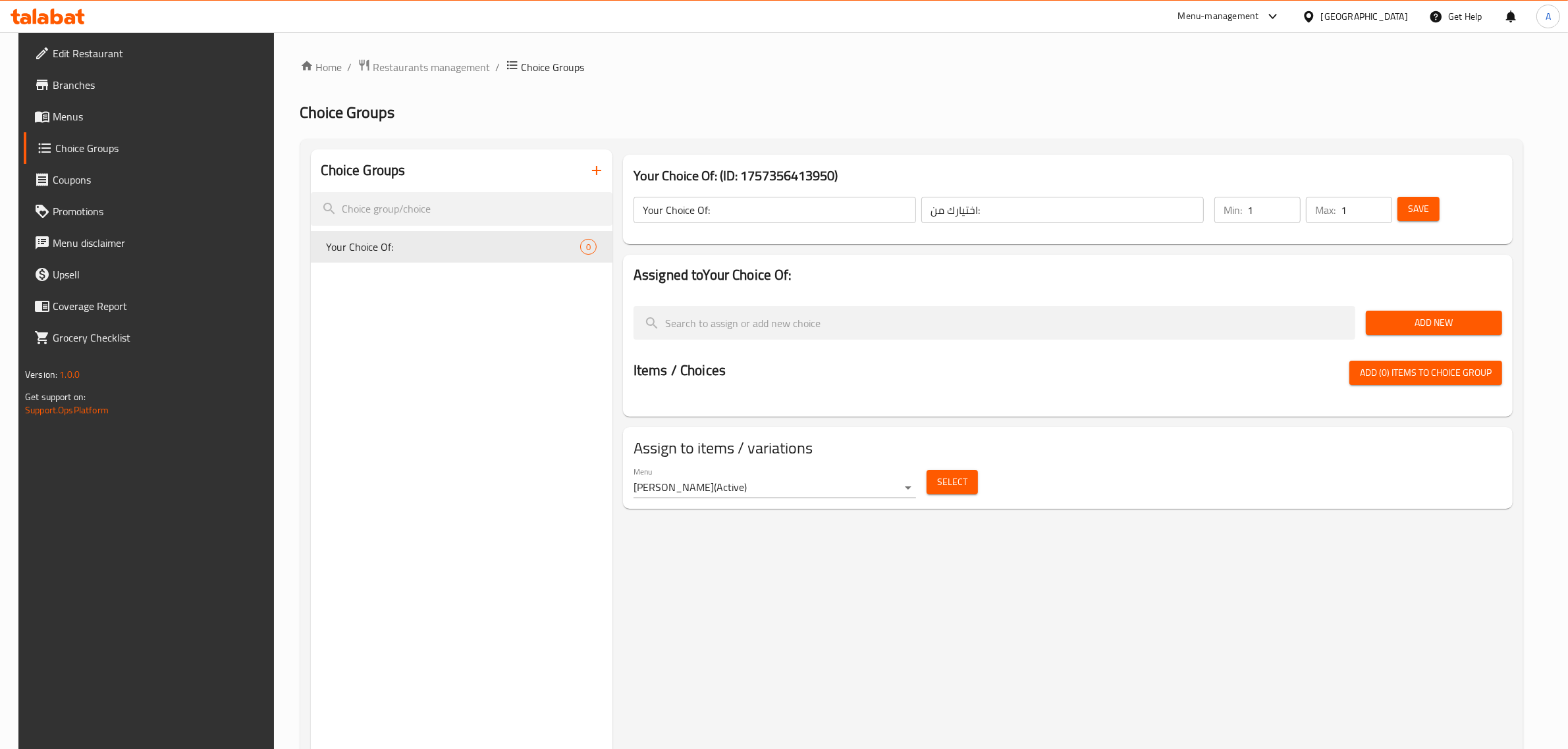
click at [628, 86] on div "Home / Restaurants management / Choice Groups Choice Groups Choice Groups Your …" at bounding box center [912, 484] width 1223 height 851
click at [1442, 318] on span "Add New" at bounding box center [1434, 323] width 116 height 16
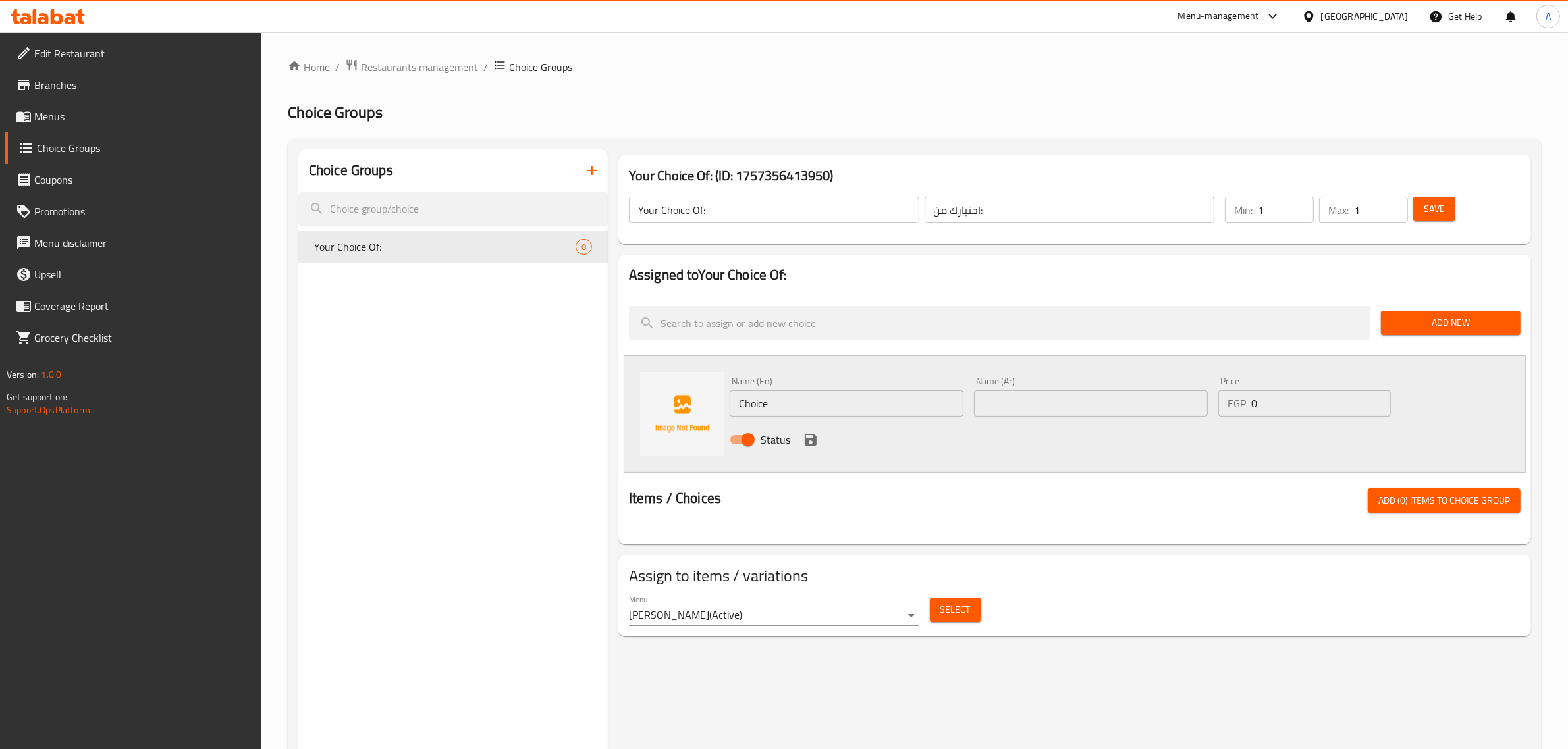
drag, startPoint x: 501, startPoint y: 247, endPoint x: 738, endPoint y: 76, distance: 292.2
